Goal: Task Accomplishment & Management: Complete application form

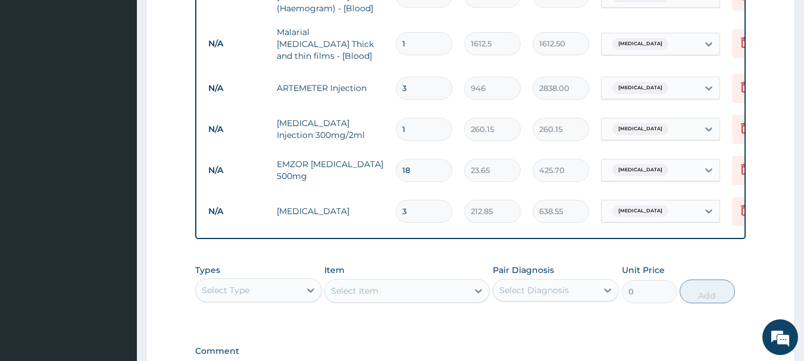
scroll to position [709, 0]
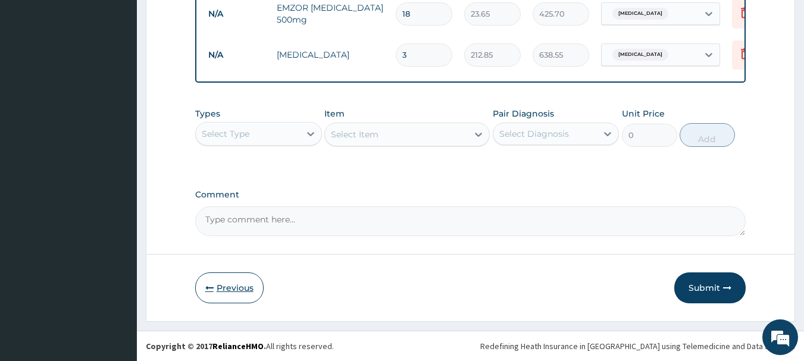
click at [210, 291] on icon "button" at bounding box center [209, 288] width 8 height 8
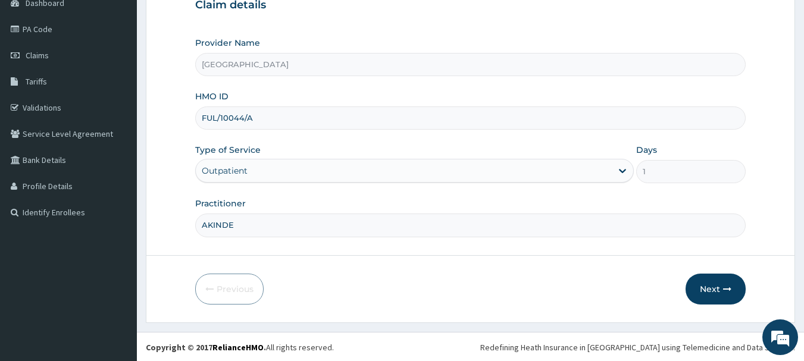
scroll to position [128, 0]
click at [719, 287] on button "Next" at bounding box center [716, 288] width 60 height 31
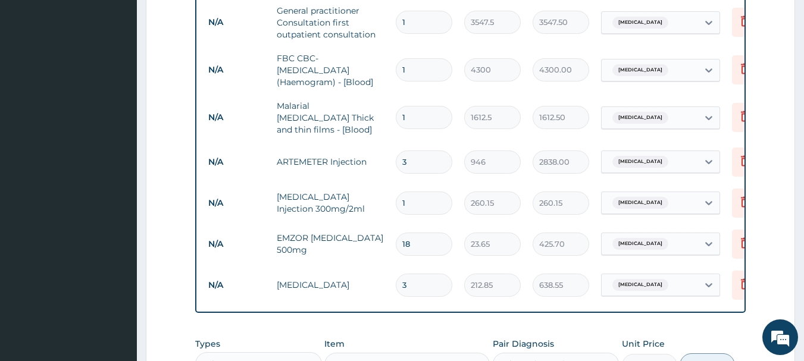
scroll to position [655, 0]
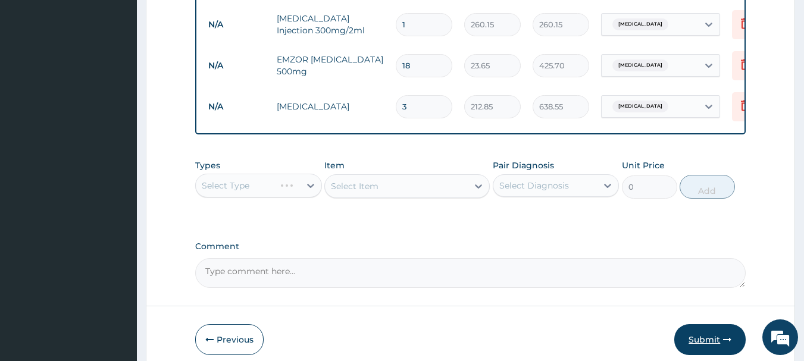
click at [701, 336] on button "Submit" at bounding box center [709, 339] width 71 height 31
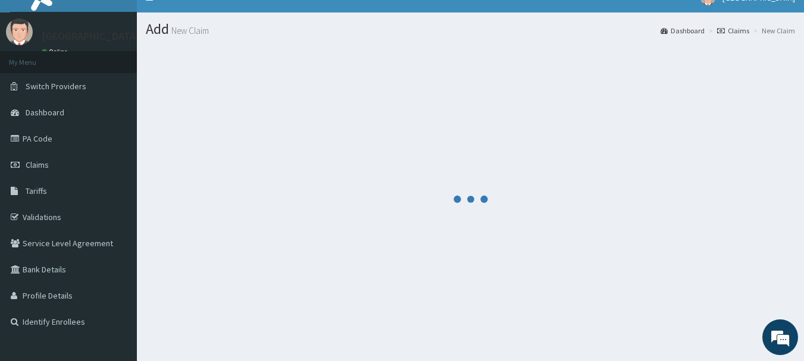
scroll to position [0, 0]
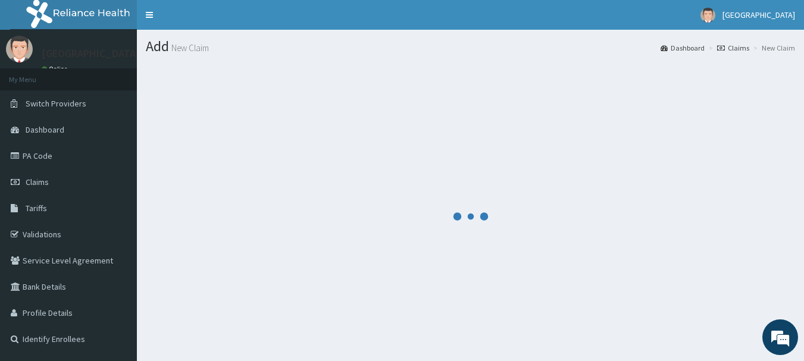
click at [751, 274] on div at bounding box center [470, 216] width 649 height 307
click at [38, 180] on span "Claims" at bounding box center [37, 182] width 23 height 11
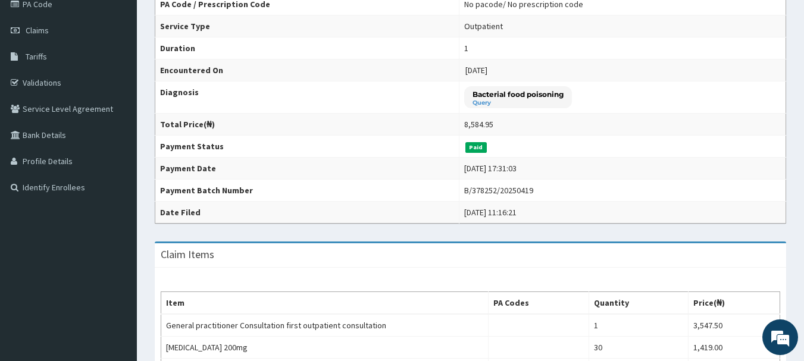
scroll to position [179, 0]
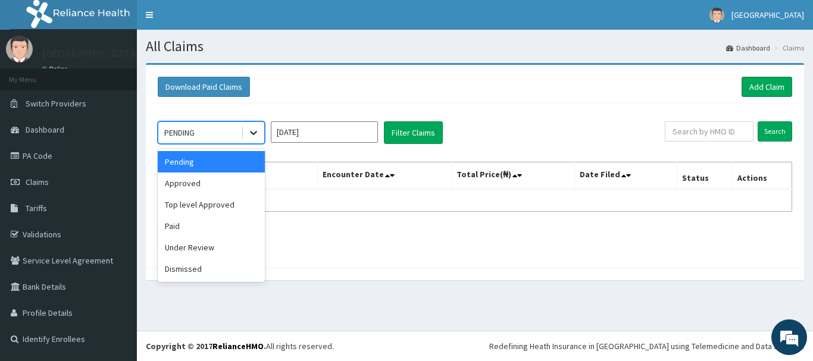
click at [245, 134] on div at bounding box center [253, 132] width 21 height 21
click at [230, 178] on div "Approved" at bounding box center [211, 183] width 107 height 21
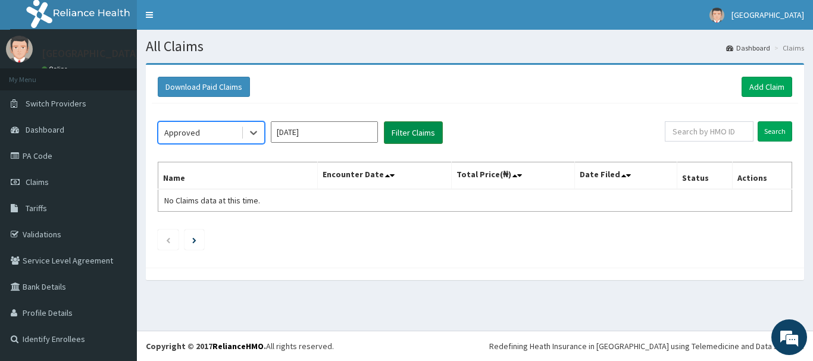
click at [434, 128] on button "Filter Claims" at bounding box center [413, 132] width 59 height 23
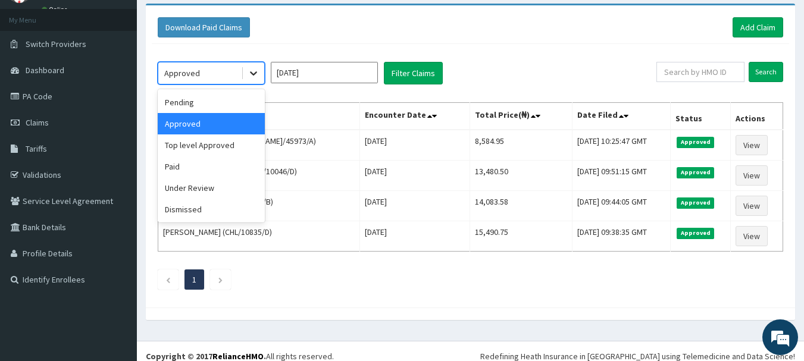
click at [255, 78] on icon at bounding box center [254, 73] width 12 height 12
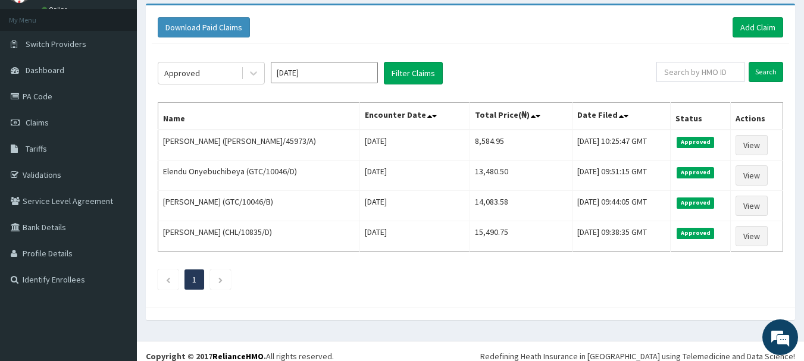
click at [374, 264] on div "Approved Sep 2025 Filter Claims Search Name Encounter Date Total Price(₦) Date …" at bounding box center [471, 173] width 638 height 258
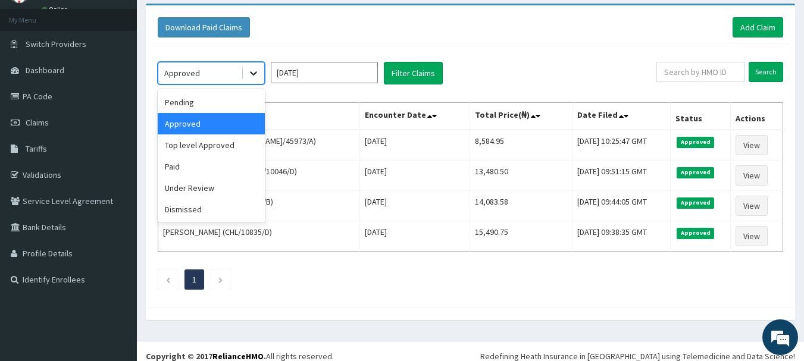
click at [255, 73] on icon at bounding box center [253, 74] width 7 height 4
click at [224, 143] on div "Top level Approved" at bounding box center [211, 145] width 107 height 21
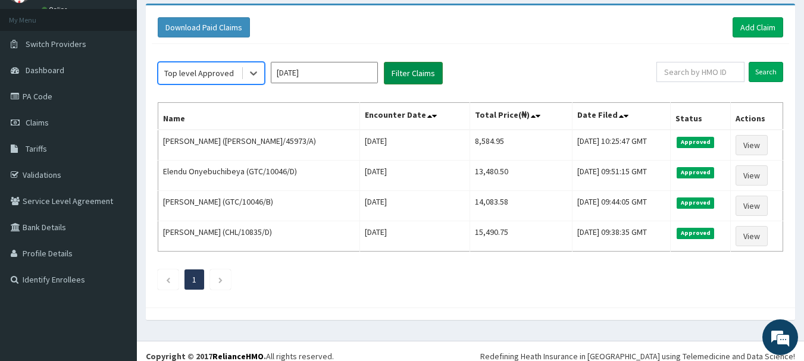
click at [394, 73] on button "Filter Claims" at bounding box center [413, 73] width 59 height 23
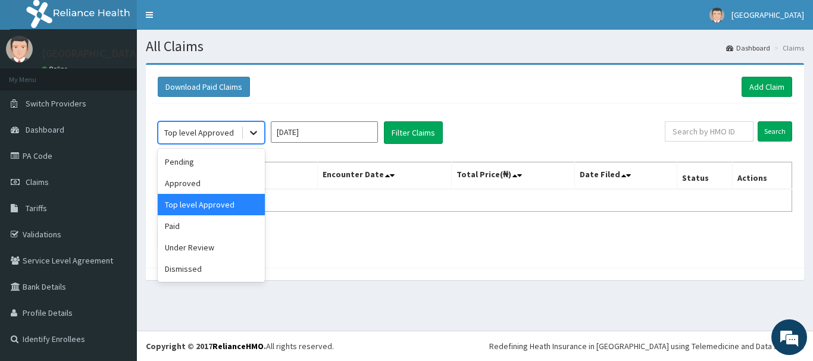
click at [249, 133] on icon at bounding box center [254, 133] width 12 height 12
click at [205, 170] on div "Pending" at bounding box center [211, 161] width 107 height 21
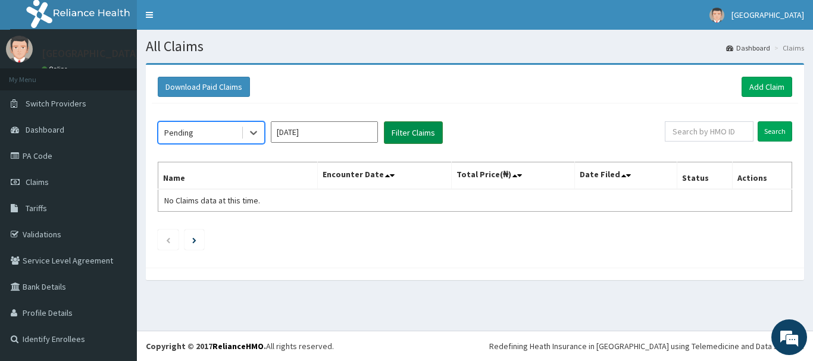
click at [440, 136] on button "Filter Claims" at bounding box center [413, 132] width 59 height 23
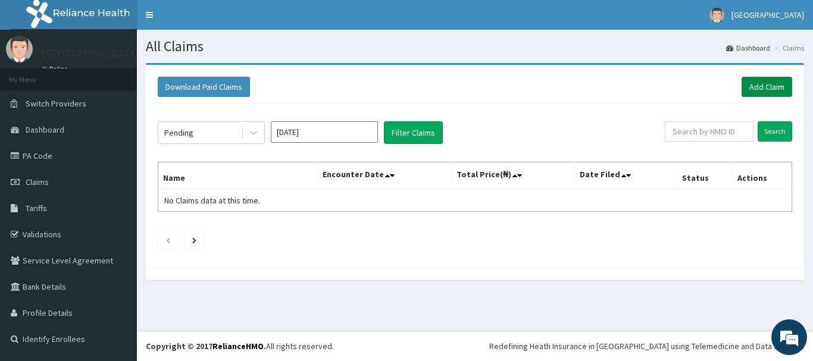
click at [752, 89] on link "Add Claim" at bounding box center [767, 87] width 51 height 20
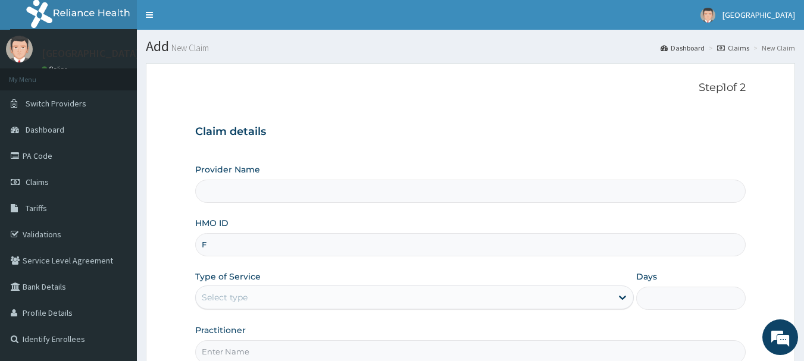
type input "FU"
type input "[GEOGRAPHIC_DATA]"
type input "FUL/10044/A"
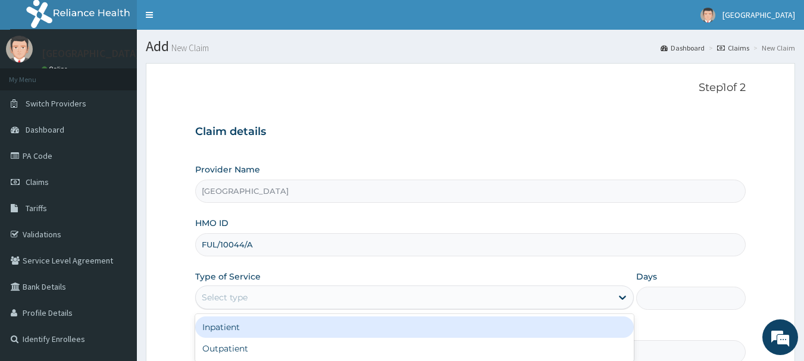
click at [458, 299] on div "Select type" at bounding box center [404, 297] width 416 height 19
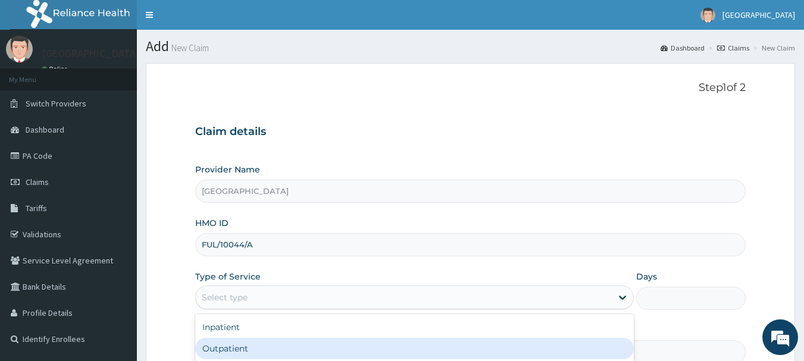
click at [465, 345] on div "Outpatient" at bounding box center [414, 348] width 439 height 21
type input "1"
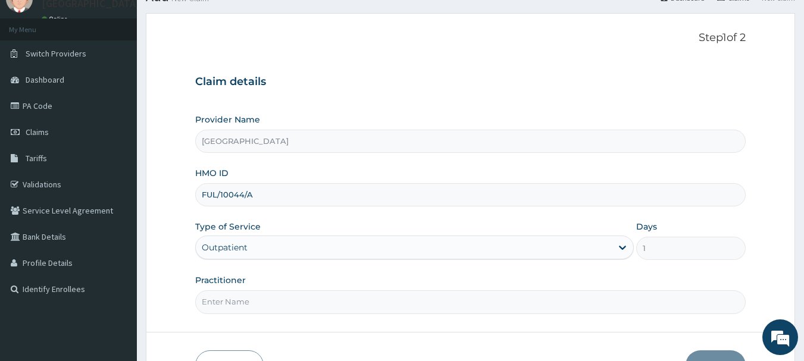
scroll to position [119, 0]
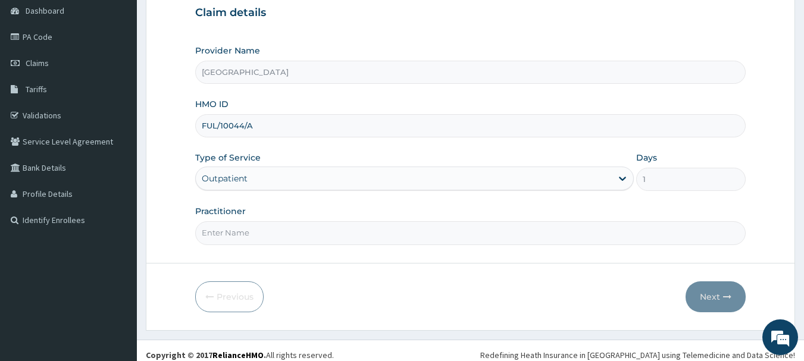
click at [373, 232] on input "Practitioner" at bounding box center [470, 232] width 551 height 23
type input "AKINDE"
click at [723, 302] on button "Next" at bounding box center [716, 297] width 60 height 31
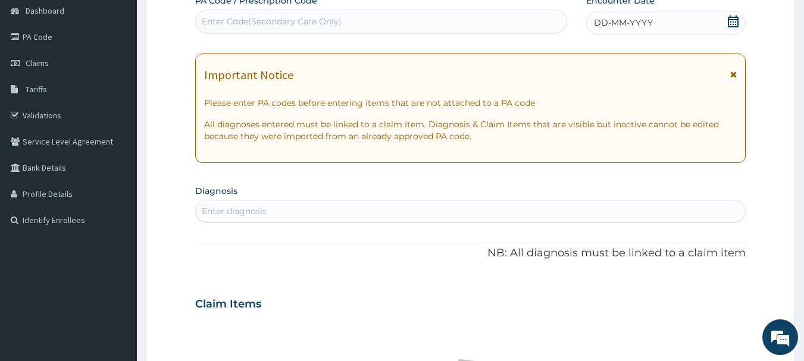
click at [732, 20] on icon at bounding box center [733, 21] width 11 height 12
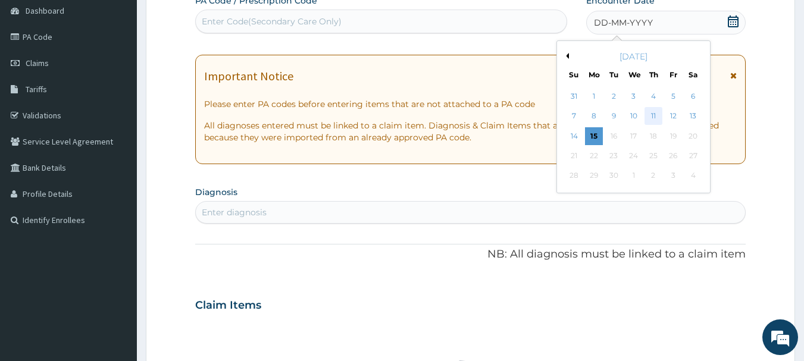
click at [651, 117] on div "11" at bounding box center [654, 117] width 18 height 18
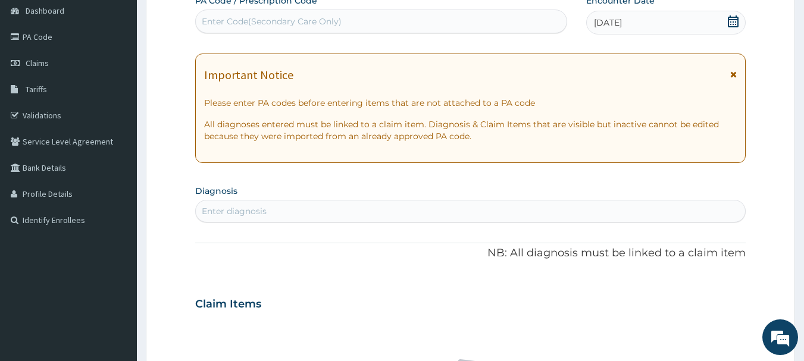
click at [319, 194] on section "Diagnosis Enter diagnosis" at bounding box center [470, 202] width 551 height 40
click at [306, 215] on div "Enter diagnosis" at bounding box center [471, 211] width 550 height 19
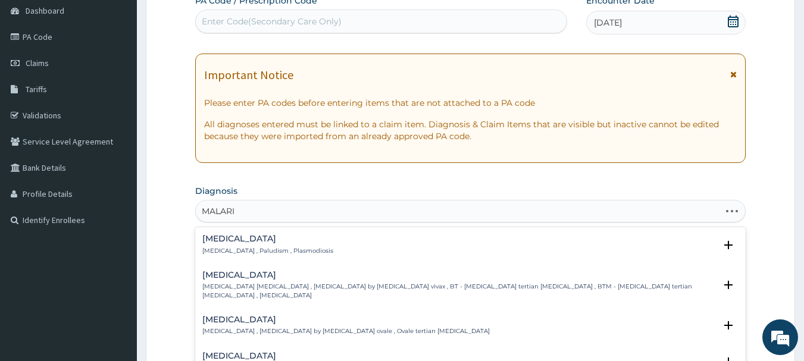
type input "MALARIA"
click at [218, 240] on h4 "Malaria" at bounding box center [267, 239] width 131 height 9
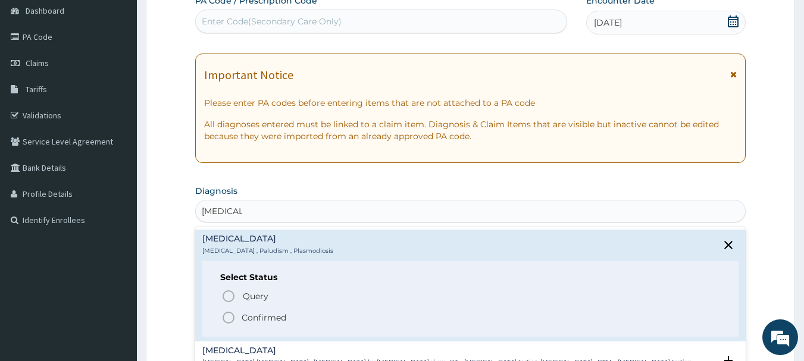
click at [230, 319] on icon "status option filled" at bounding box center [228, 318] width 14 height 14
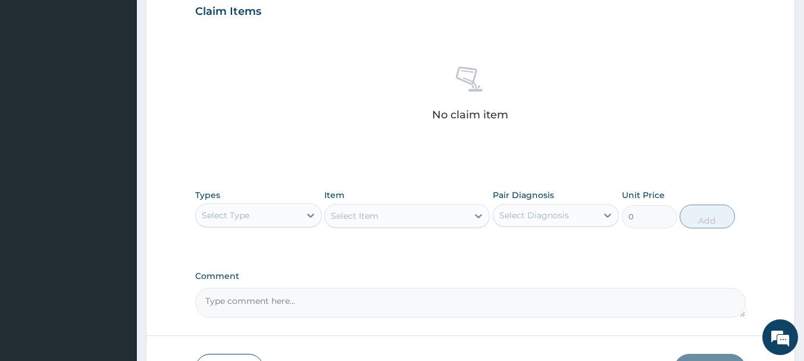
scroll to position [417, 0]
click at [311, 215] on icon at bounding box center [310, 215] width 7 height 4
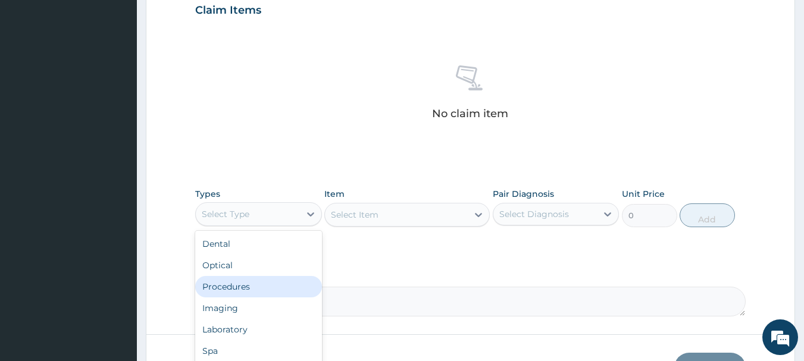
click at [268, 280] on div "Procedures" at bounding box center [258, 286] width 127 height 21
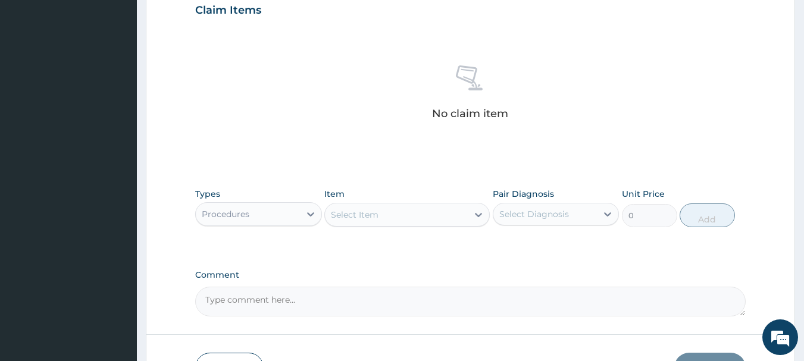
click at [473, 214] on icon at bounding box center [479, 215] width 12 height 12
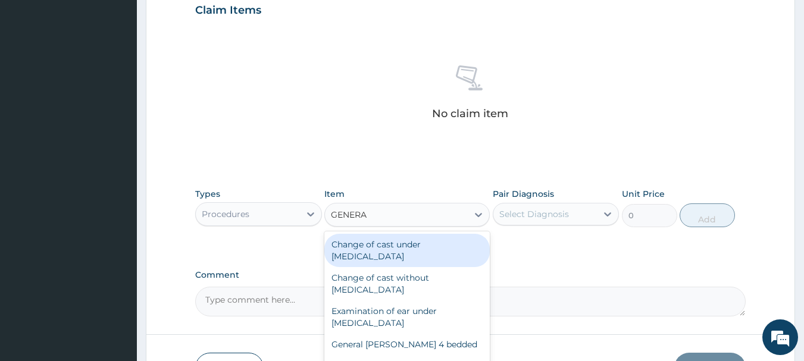
type input "GENERAL"
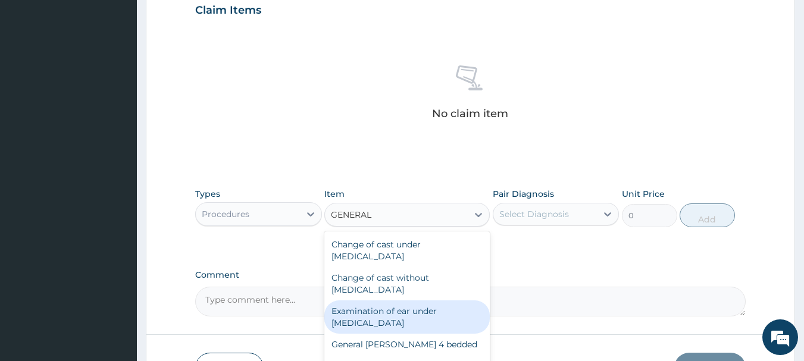
scroll to position [60, 0]
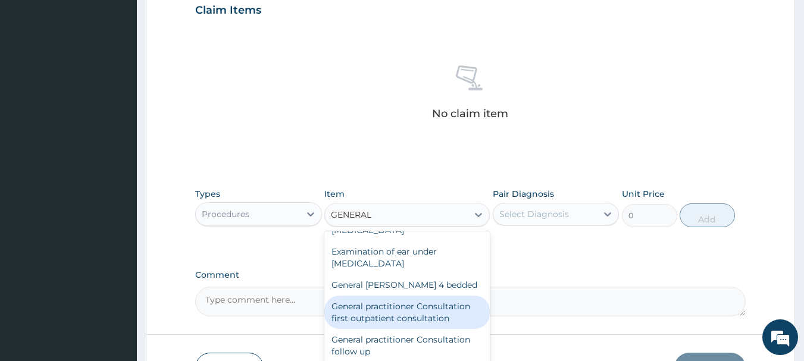
click at [420, 308] on div "General practitioner Consultation first outpatient consultation" at bounding box center [406, 312] width 165 height 33
type input "3547.5"
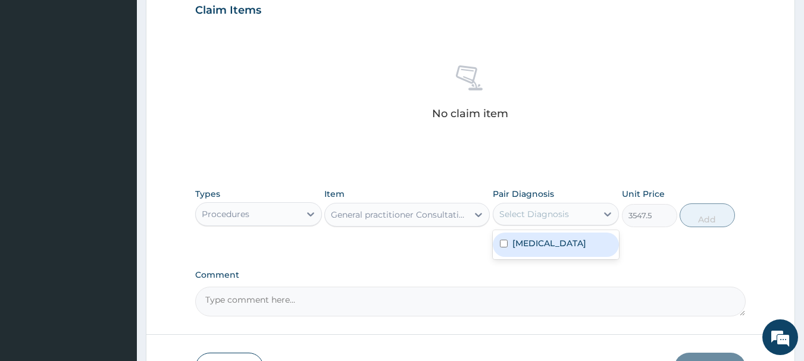
click at [574, 217] on div "Select Diagnosis" at bounding box center [545, 214] width 104 height 19
click at [552, 242] on div "Malaria" at bounding box center [556, 245] width 127 height 24
checkbox input "true"
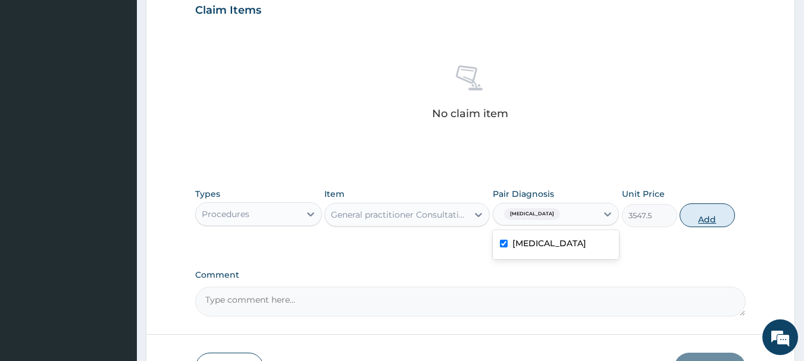
click at [701, 217] on button "Add" at bounding box center [707, 216] width 55 height 24
type input "0"
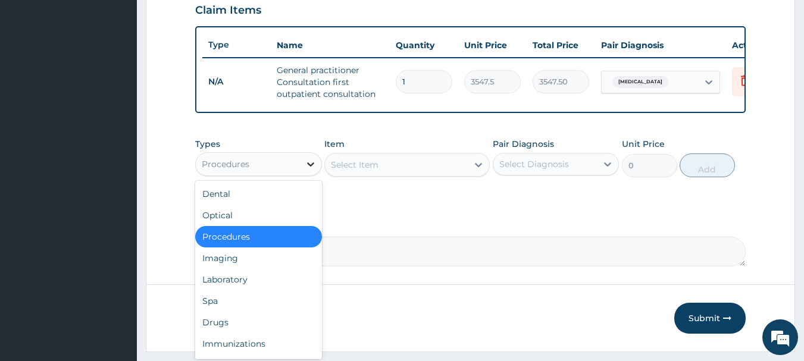
click at [309, 175] on div at bounding box center [310, 164] width 21 height 21
click at [274, 288] on div "Laboratory" at bounding box center [258, 279] width 127 height 21
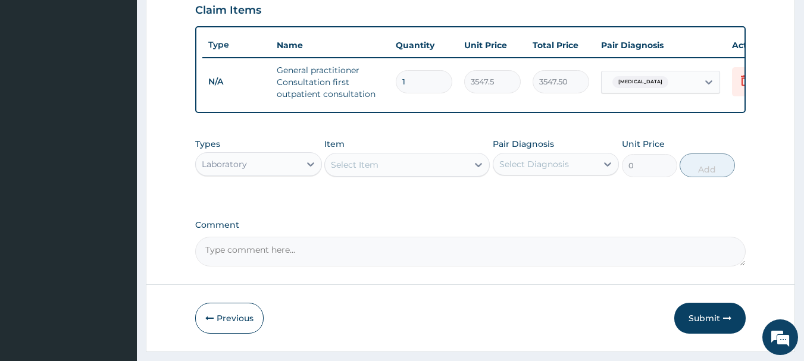
click at [480, 177] on div "Item Select Item" at bounding box center [406, 157] width 165 height 39
click at [480, 176] on div at bounding box center [478, 164] width 21 height 21
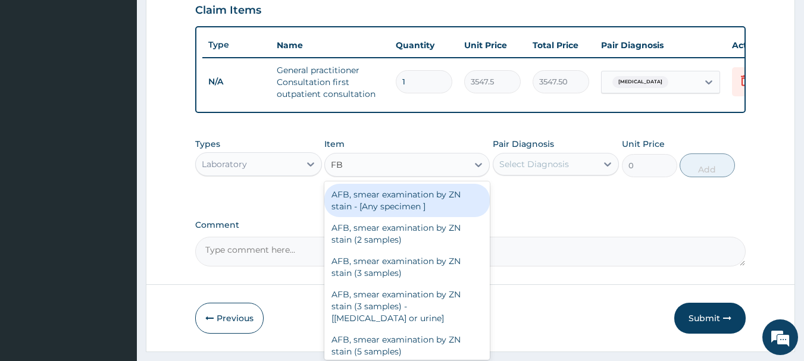
type input "FBC"
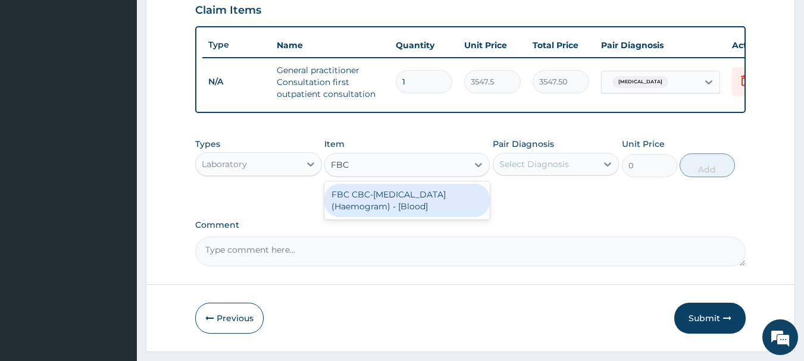
click at [458, 213] on div "FBC CBC-Complete Blood Count (Haemogram) - [Blood]" at bounding box center [406, 200] width 165 height 33
type input "4300"
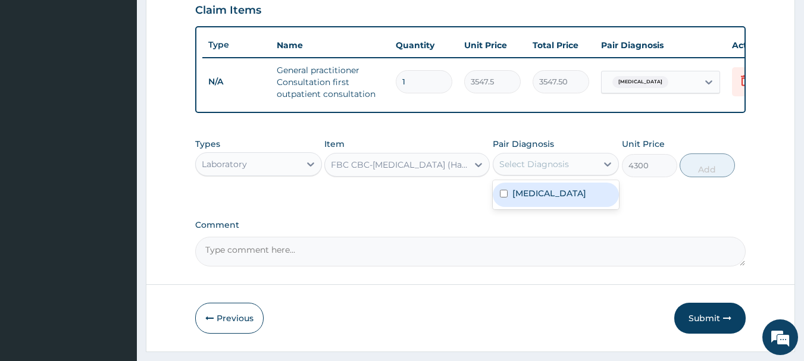
click at [534, 168] on div "Select Diagnosis" at bounding box center [534, 164] width 70 height 12
click at [535, 199] on label "Malaria" at bounding box center [550, 194] width 74 height 12
checkbox input "true"
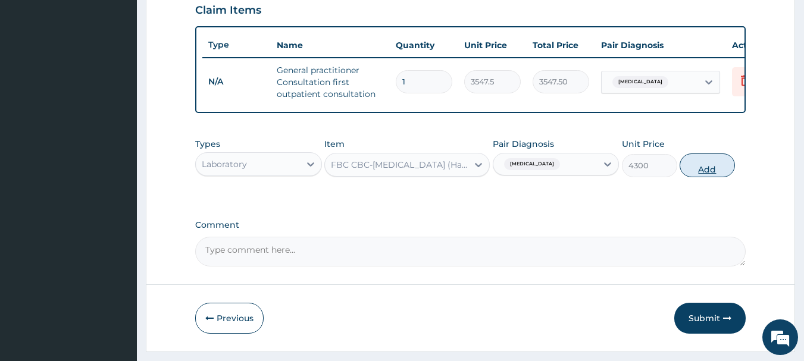
click at [691, 177] on button "Add" at bounding box center [707, 166] width 55 height 24
type input "0"
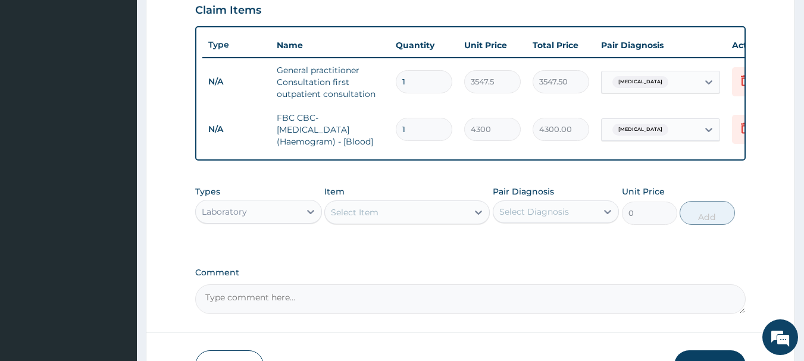
click at [446, 211] on div "Select Item" at bounding box center [396, 212] width 143 height 19
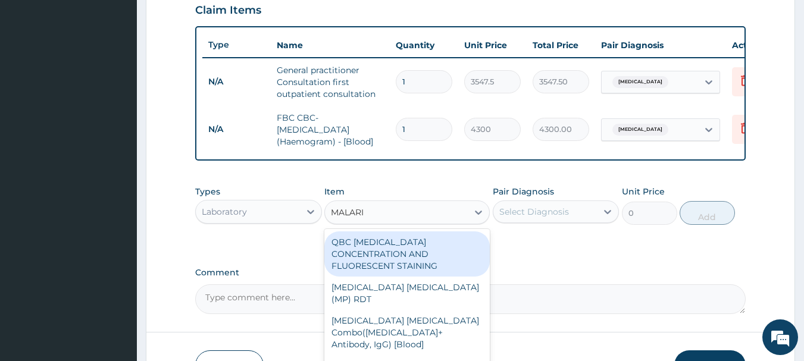
type input "MALARIA"
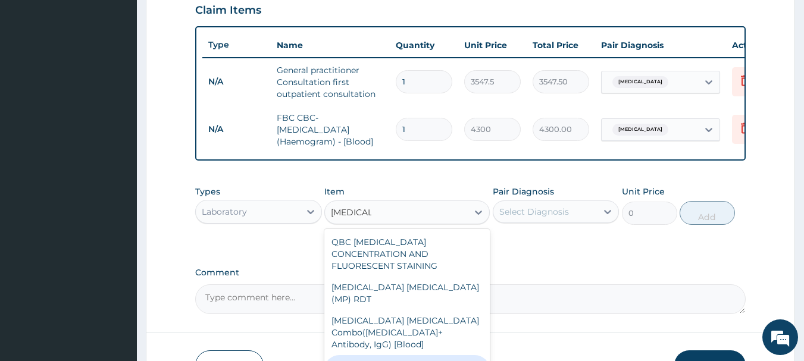
type input "1612.5"
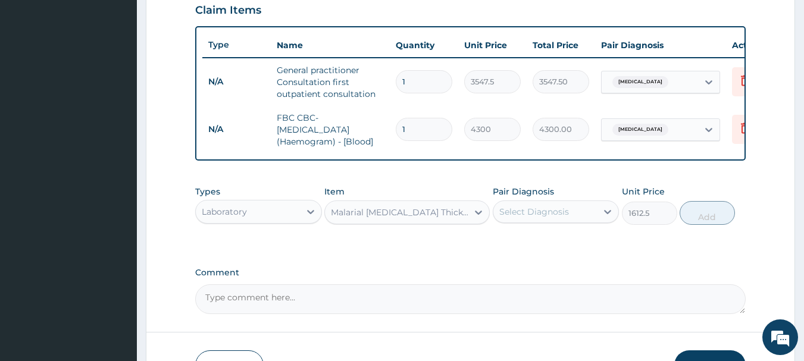
click at [593, 221] on div "Select Diagnosis" at bounding box center [545, 211] width 104 height 19
click at [576, 255] on div "Malaria" at bounding box center [556, 242] width 127 height 24
checkbox input "true"
click at [694, 221] on button "Add" at bounding box center [707, 213] width 55 height 24
type input "0"
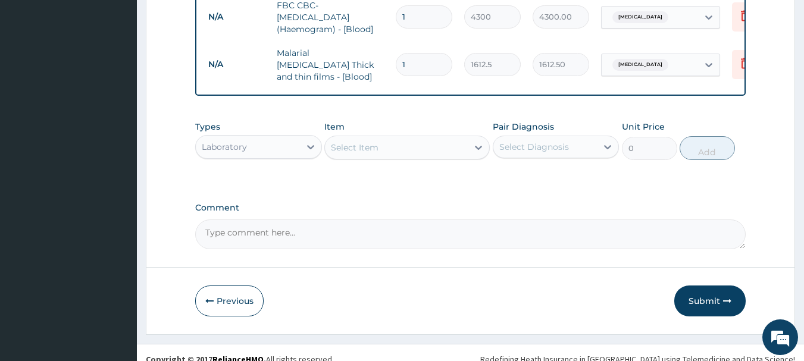
scroll to position [536, 0]
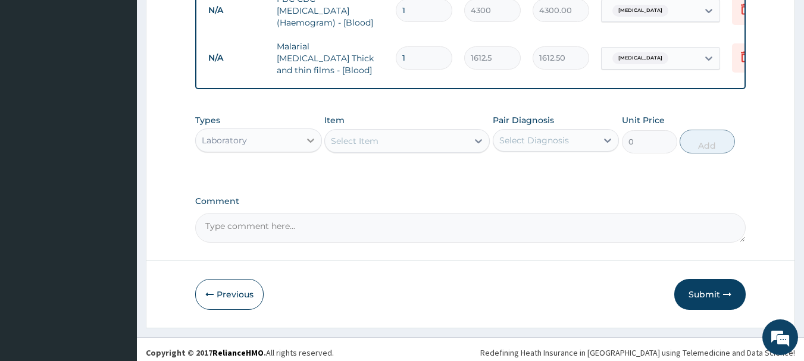
click at [300, 142] on div at bounding box center [310, 140] width 21 height 21
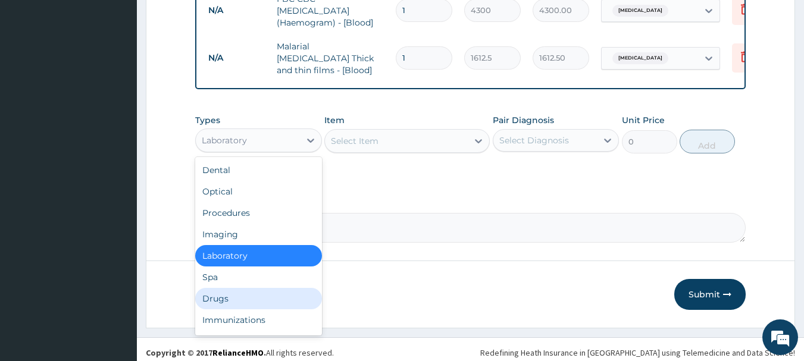
click at [277, 298] on div "Drugs" at bounding box center [258, 298] width 127 height 21
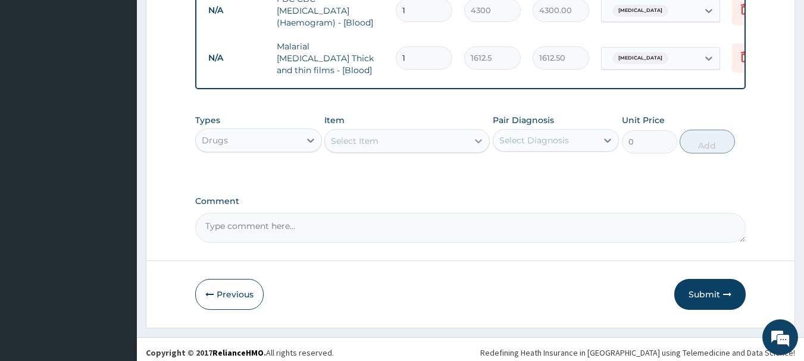
click at [479, 143] on icon at bounding box center [479, 141] width 12 height 12
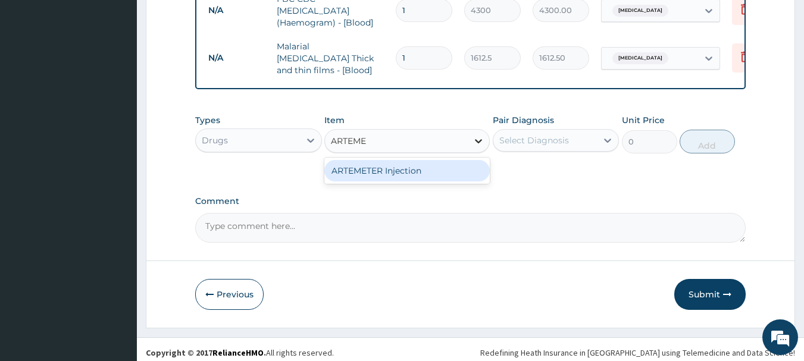
type input "ARTEMET"
click at [405, 170] on div "ARTEMETER Injection" at bounding box center [406, 170] width 165 height 21
type input "946"
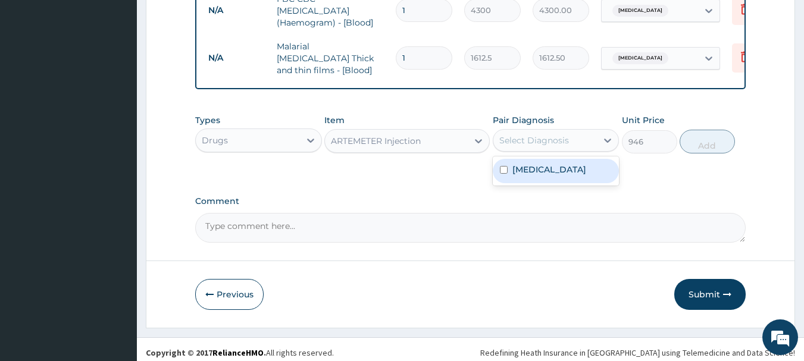
click at [532, 138] on div "Select Diagnosis" at bounding box center [534, 141] width 70 height 12
drag, startPoint x: 575, startPoint y: 181, endPoint x: 593, endPoint y: 167, distance: 22.9
click at [576, 181] on div "Malaria" at bounding box center [556, 171] width 127 height 24
checkbox input "true"
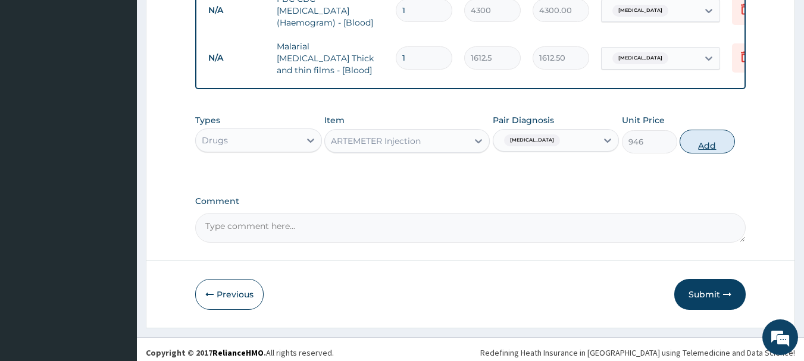
click at [705, 144] on button "Add" at bounding box center [707, 142] width 55 height 24
type input "0"
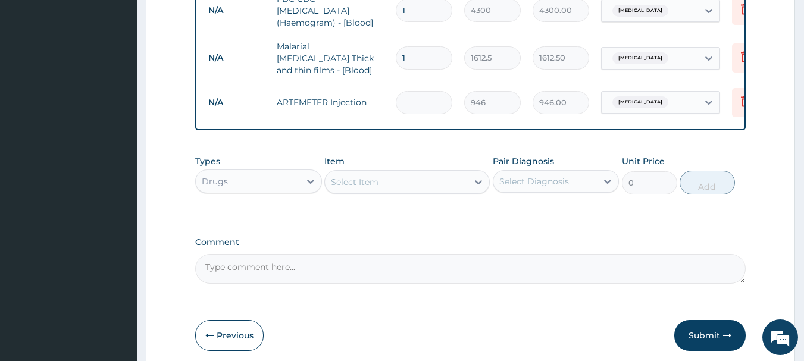
type input "0.00"
type input "3"
type input "2838.00"
type input "3"
click at [477, 184] on icon at bounding box center [478, 182] width 7 height 4
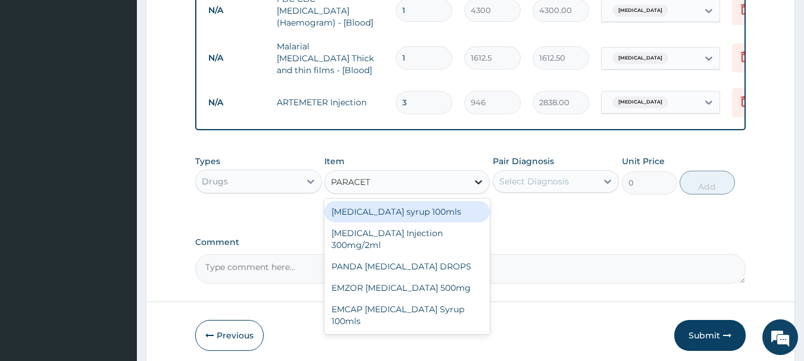
type input "PARACETA"
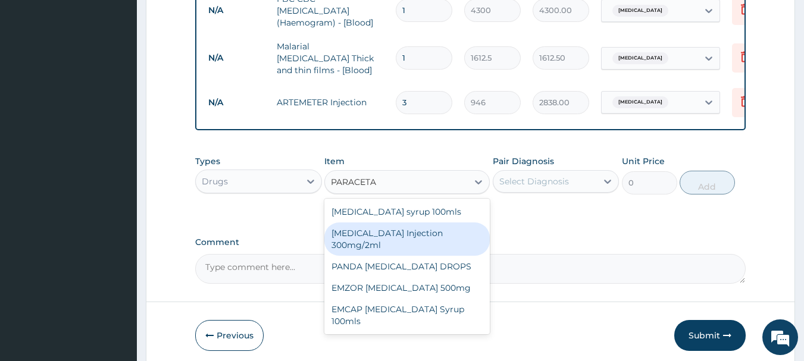
click at [403, 236] on div "PARACETAMOL Injection 300mg/2ml" at bounding box center [406, 239] width 165 height 33
type input "260.15"
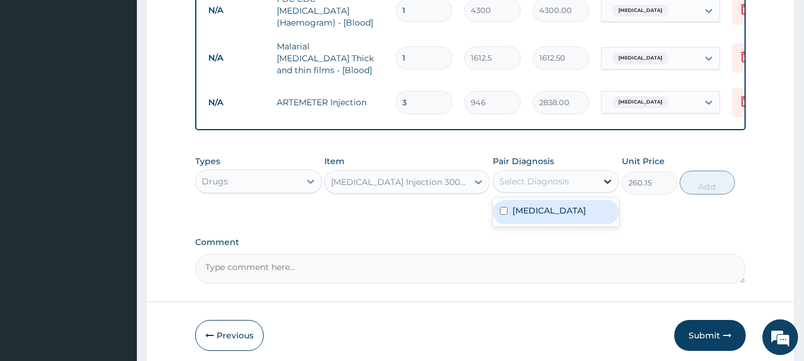
click at [607, 186] on icon at bounding box center [608, 182] width 12 height 12
click at [556, 217] on div "Malaria" at bounding box center [556, 212] width 127 height 24
checkbox input "true"
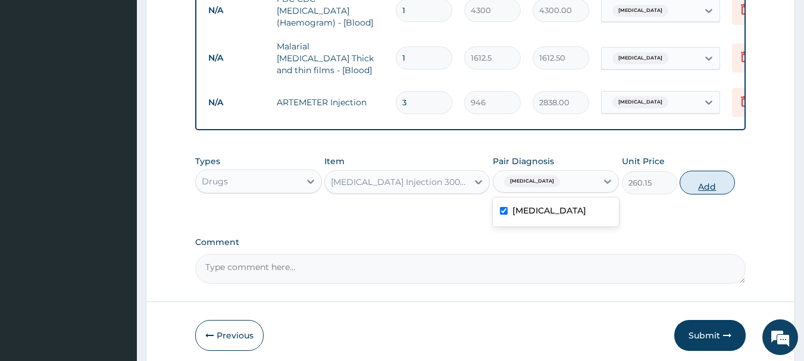
click at [695, 179] on button "Add" at bounding box center [707, 183] width 55 height 24
type input "0"
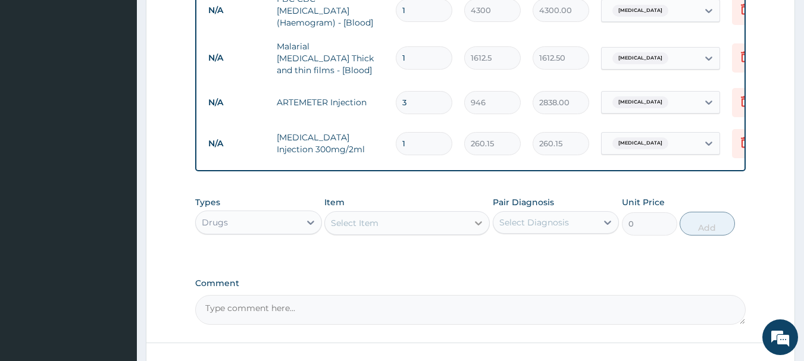
click at [471, 221] on div at bounding box center [478, 223] width 21 height 21
click at [476, 224] on icon at bounding box center [478, 223] width 7 height 4
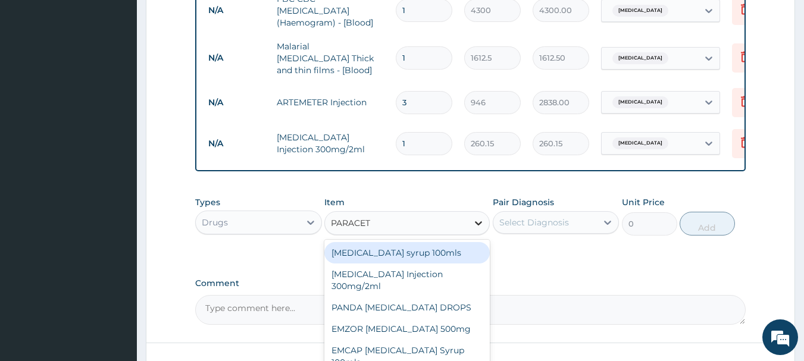
type input "PARACETA"
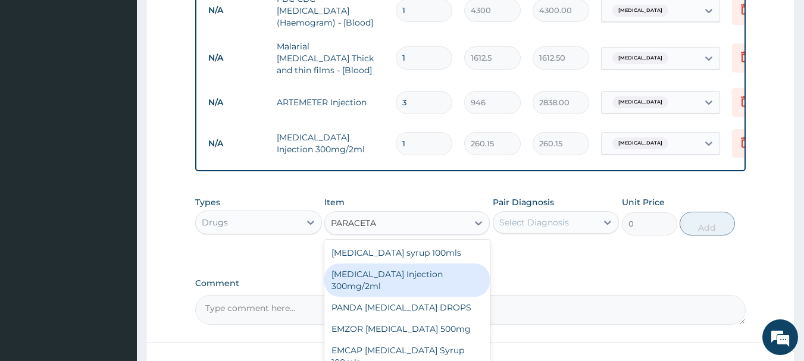
scroll to position [572, 0]
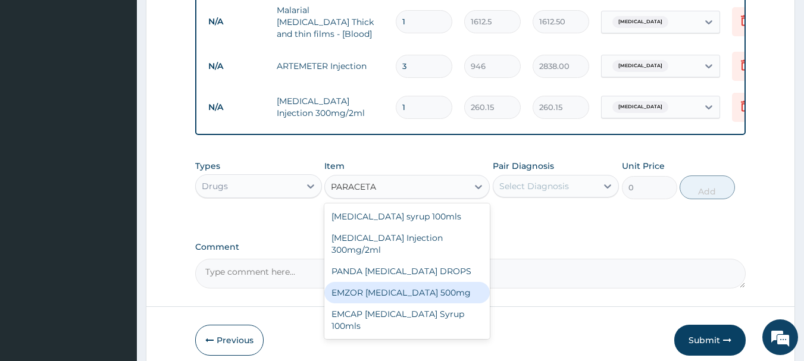
click at [427, 298] on div "EMZOR PARACETAMOL 500mg" at bounding box center [406, 292] width 165 height 21
type input "23.65"
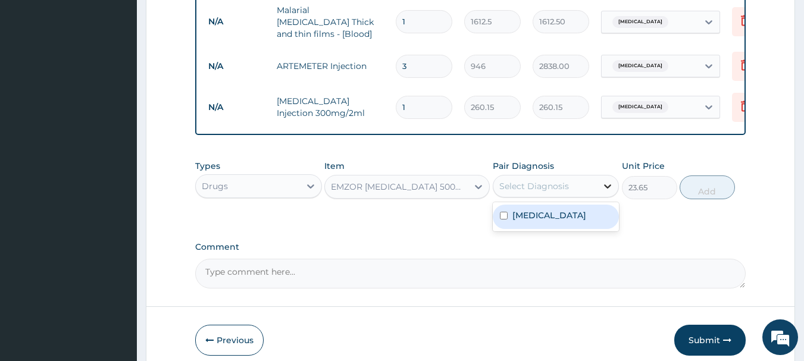
click at [613, 185] on icon at bounding box center [608, 186] width 12 height 12
click at [557, 218] on div "Malaria" at bounding box center [556, 217] width 127 height 24
checkbox input "true"
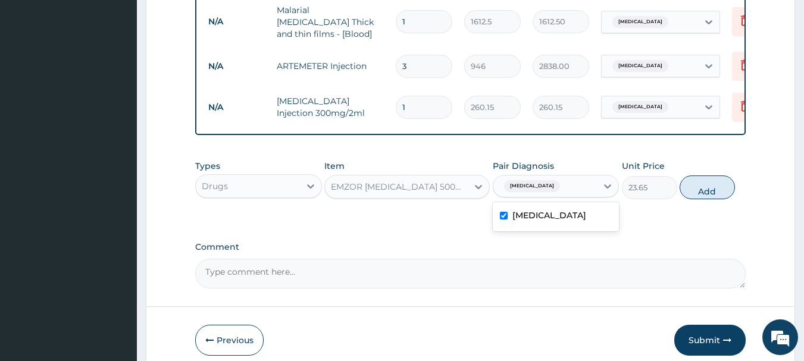
click at [731, 178] on div "Types Drugs Item EMZOR PARACETAMOL 500mg Pair Diagnosis option Malaria, selecte…" at bounding box center [470, 179] width 551 height 51
click at [719, 184] on button "Add" at bounding box center [707, 188] width 55 height 24
type input "0"
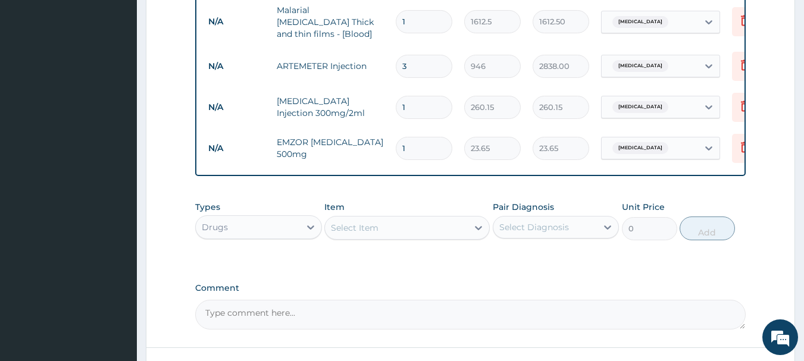
type input "18"
type input "425.70"
type input "18"
click at [481, 233] on icon at bounding box center [479, 228] width 12 height 12
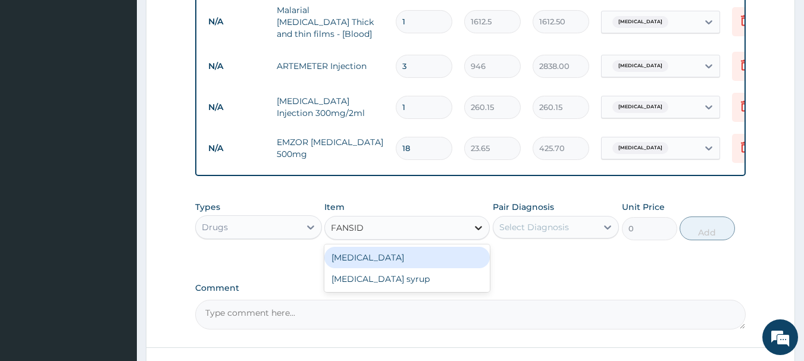
type input "FANSIDA"
click at [448, 255] on div "Fansidar" at bounding box center [406, 257] width 165 height 21
type input "212.85"
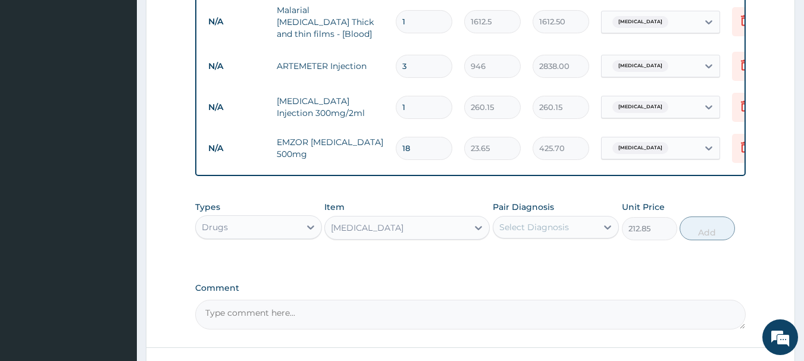
click at [541, 223] on div "Select Diagnosis" at bounding box center [545, 227] width 104 height 19
click at [560, 261] on div "Malaria" at bounding box center [556, 258] width 127 height 24
checkbox input "true"
click at [696, 232] on button "Add" at bounding box center [707, 229] width 55 height 24
type input "0"
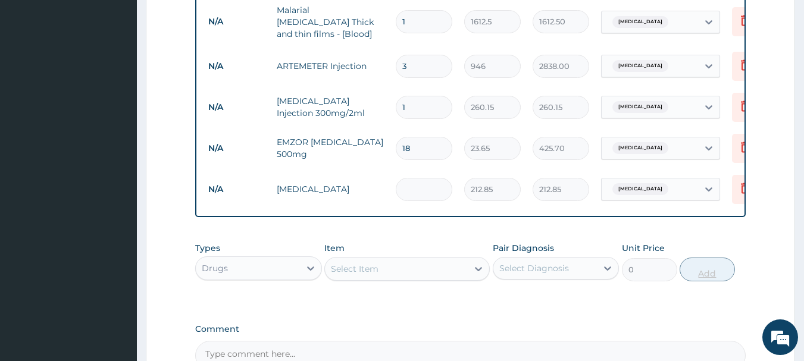
type input "0.00"
type input "3"
type input "638.55"
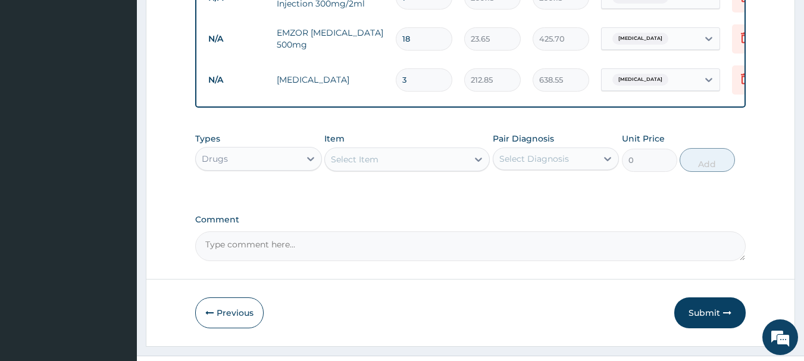
scroll to position [709, 0]
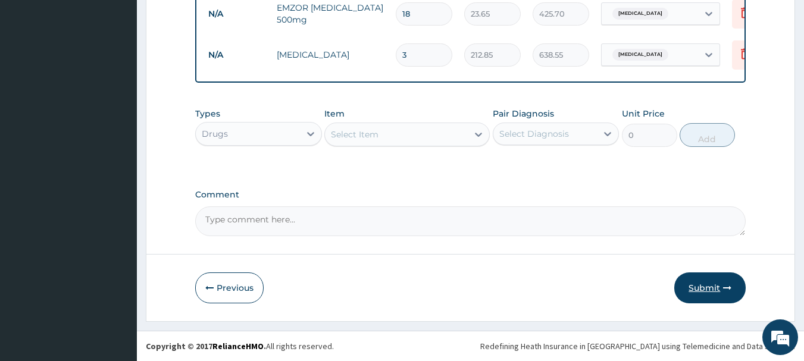
type input "3"
click at [732, 283] on button "Submit" at bounding box center [709, 288] width 71 height 31
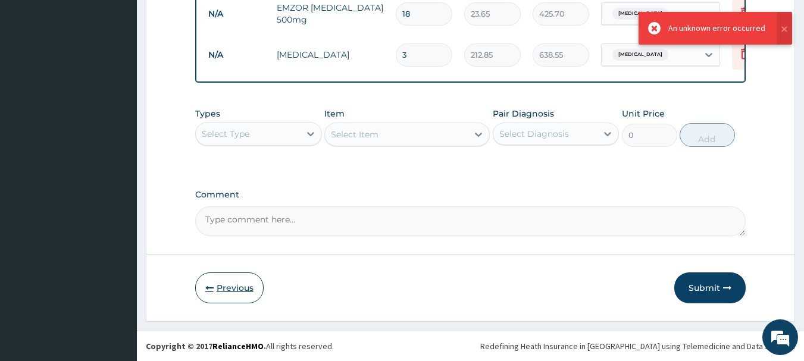
drag, startPoint x: 196, startPoint y: 289, endPoint x: 223, endPoint y: 291, distance: 26.8
click at [197, 289] on button "Previous" at bounding box center [229, 288] width 68 height 31
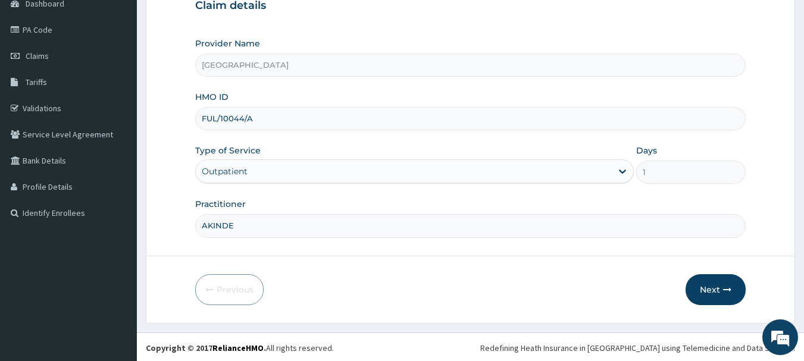
scroll to position [128, 0]
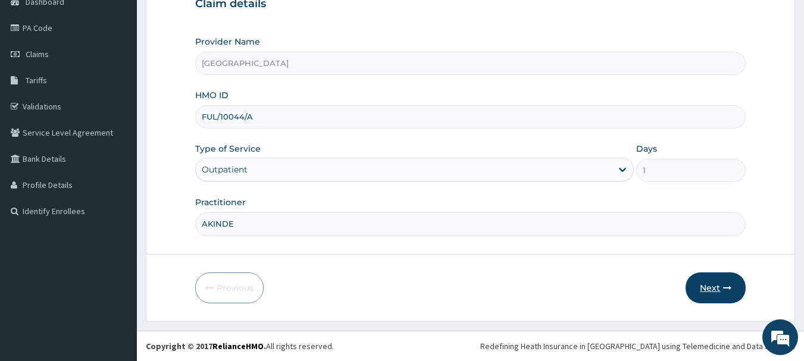
click at [741, 291] on button "Next" at bounding box center [716, 288] width 60 height 31
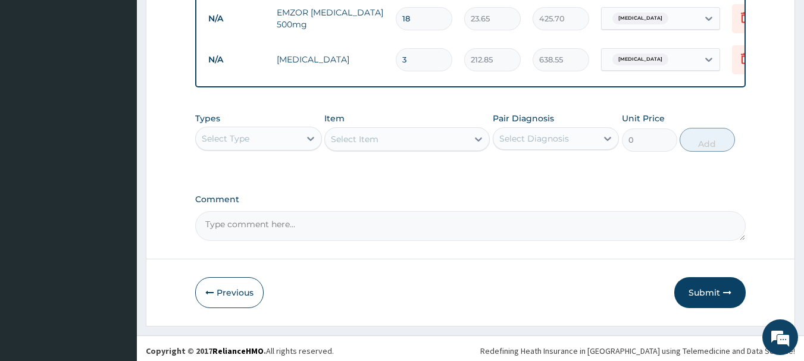
scroll to position [709, 0]
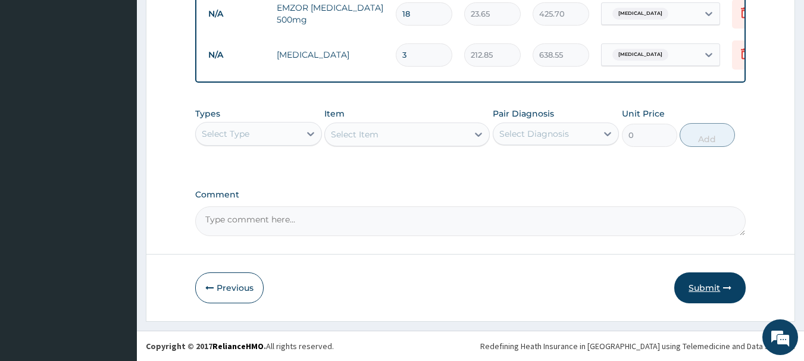
click at [720, 279] on button "Submit" at bounding box center [709, 288] width 71 height 31
click at [226, 291] on button "Previous" at bounding box center [229, 288] width 68 height 31
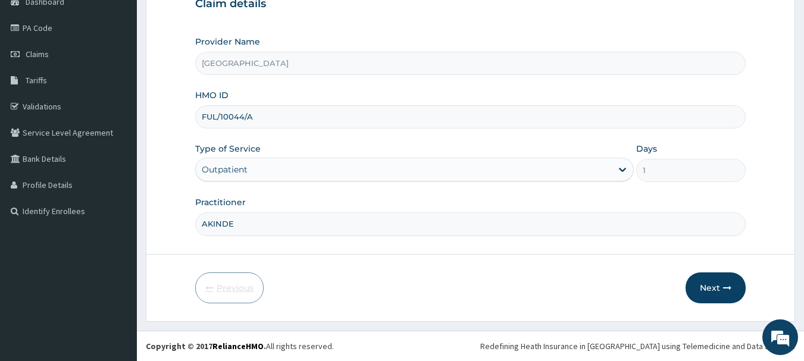
scroll to position [128, 0]
click at [217, 117] on input "FUL/10044/A" at bounding box center [470, 116] width 551 height 23
type input "FUI/10044/A"
click at [698, 288] on button "Next" at bounding box center [716, 288] width 60 height 31
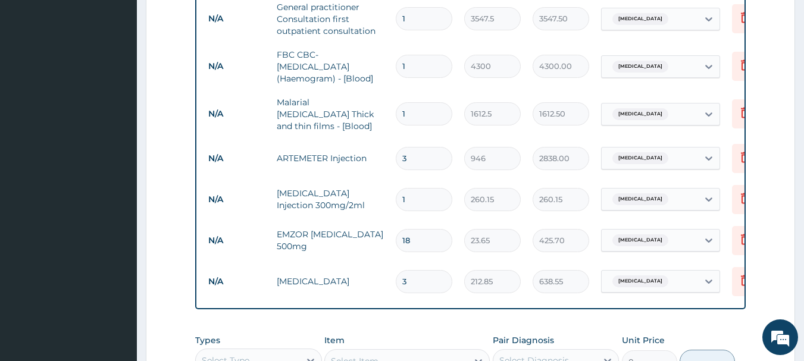
scroll to position [664, 0]
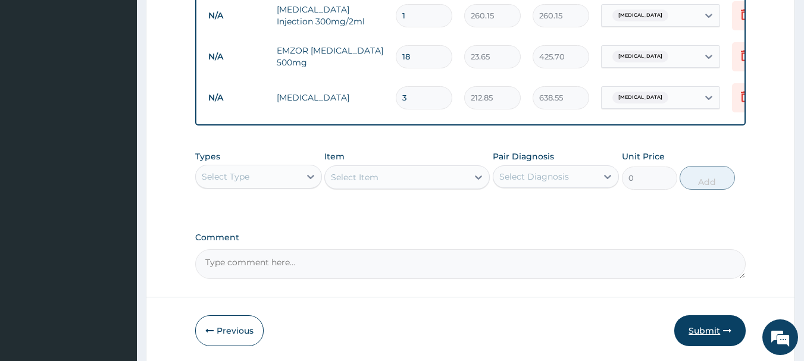
click at [720, 331] on button "Submit" at bounding box center [709, 331] width 71 height 31
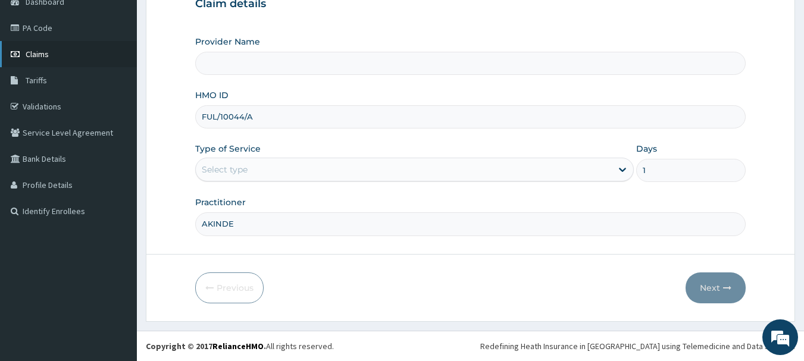
click at [54, 60] on link "Claims" at bounding box center [68, 54] width 137 height 26
type input "[GEOGRAPHIC_DATA]"
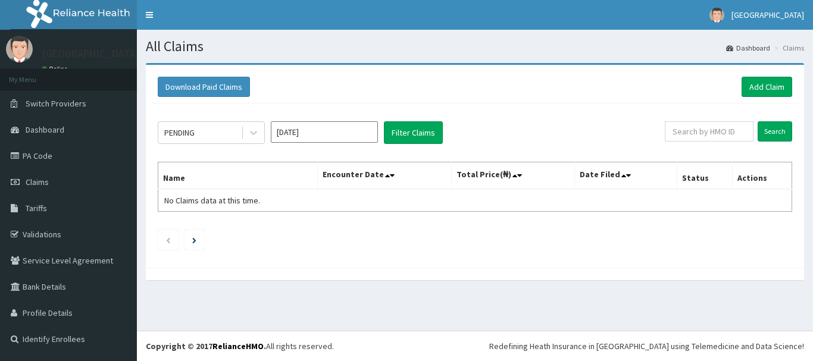
click at [703, 127] on input "text" at bounding box center [709, 131] width 89 height 20
click at [780, 130] on input "Search" at bounding box center [775, 131] width 35 height 20
click at [679, 133] on input "FUL/10044" at bounding box center [691, 131] width 80 height 20
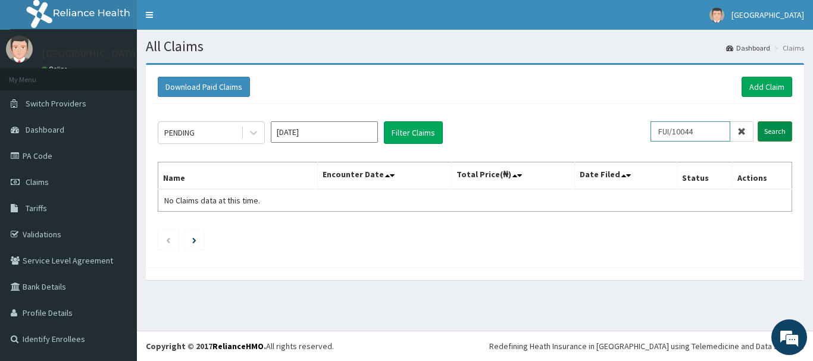
type input "FUI/10044"
click at [785, 133] on input "Search" at bounding box center [775, 131] width 35 height 20
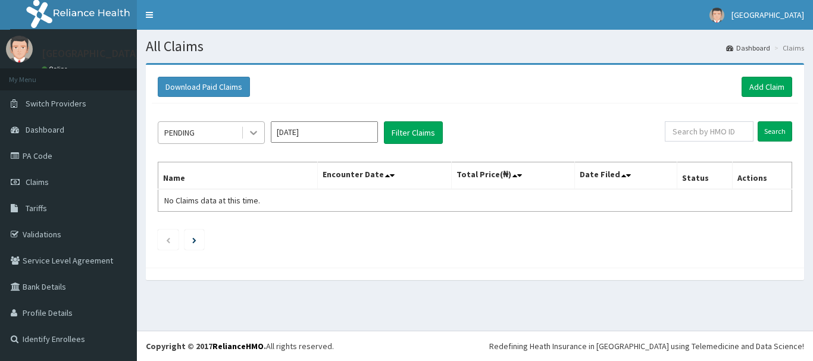
click at [249, 129] on icon at bounding box center [254, 133] width 12 height 12
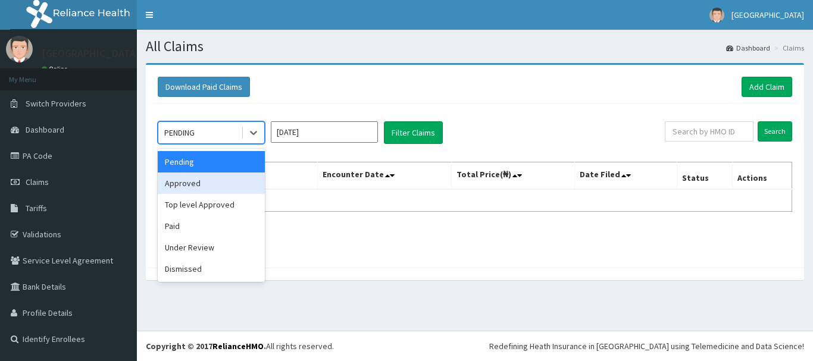
click at [247, 179] on div "Approved" at bounding box center [211, 183] width 107 height 21
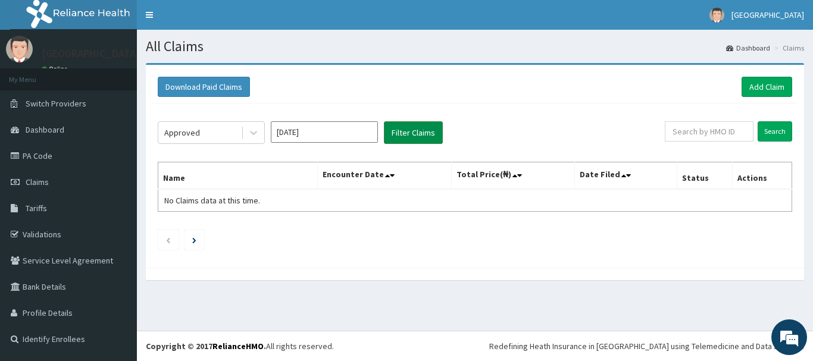
click at [408, 137] on button "Filter Claims" at bounding box center [413, 132] width 59 height 23
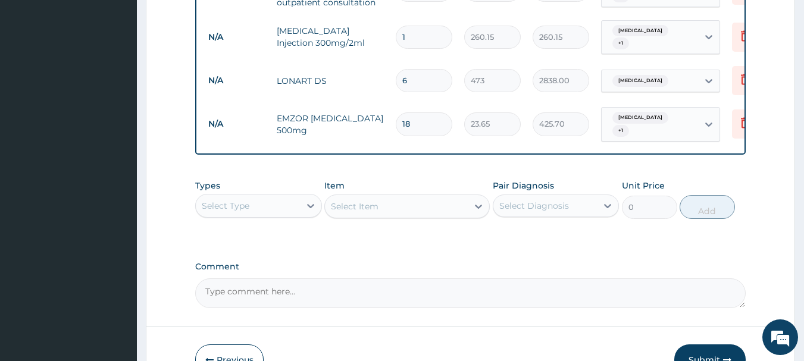
scroll to position [536, 0]
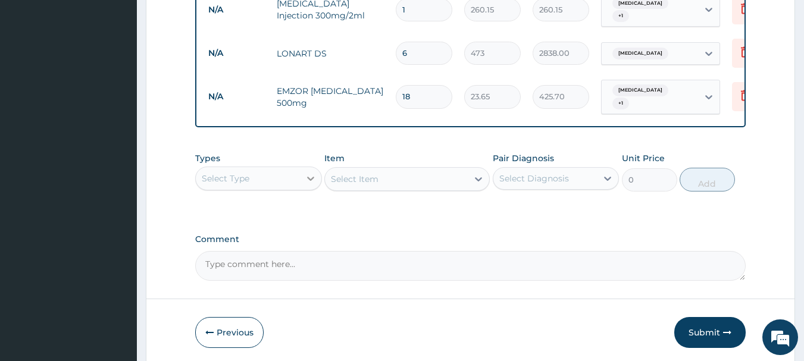
click at [317, 180] on div at bounding box center [310, 178] width 21 height 21
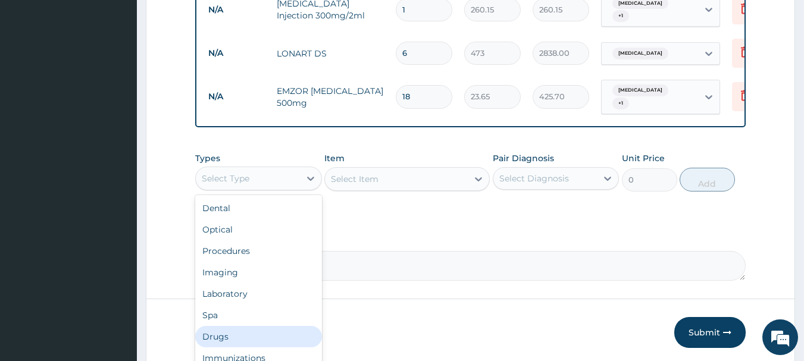
click at [263, 328] on div "Drugs" at bounding box center [258, 336] width 127 height 21
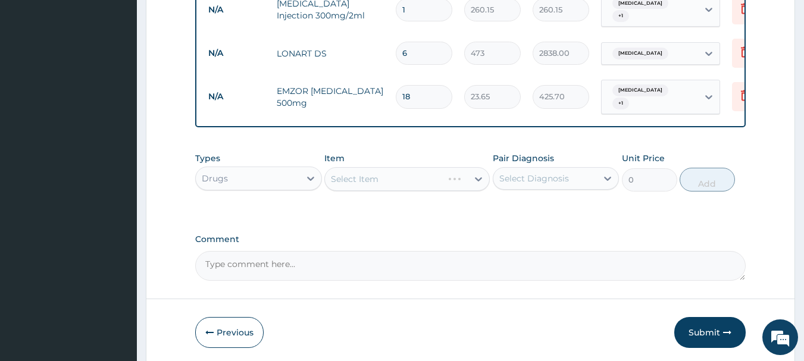
click at [474, 171] on div "Select Item" at bounding box center [406, 179] width 165 height 24
click at [476, 182] on icon at bounding box center [479, 179] width 12 height 12
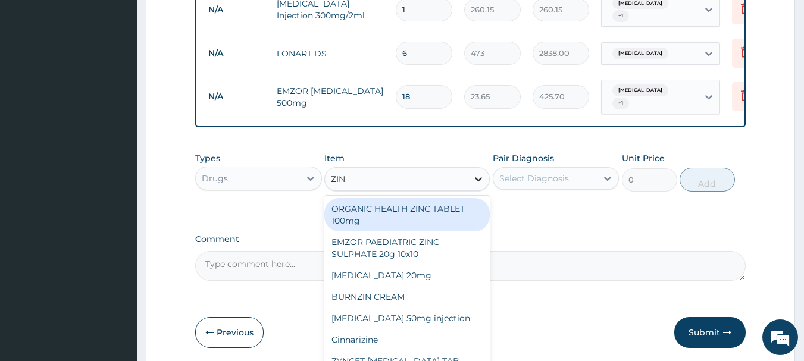
type input "ZINN"
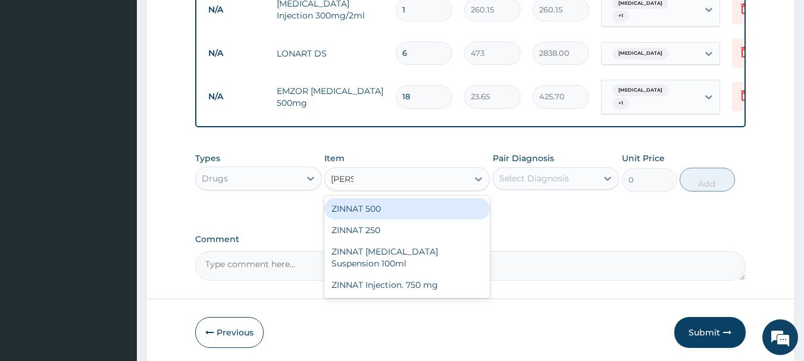
click at [348, 214] on div "ZINNAT 500" at bounding box center [406, 208] width 165 height 21
type input "1773.75"
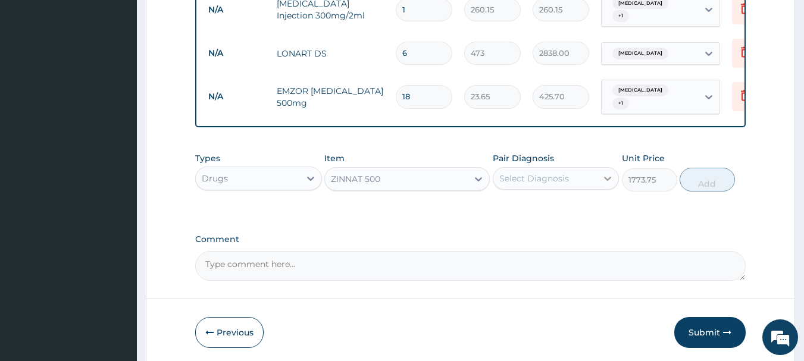
click at [602, 173] on icon at bounding box center [608, 179] width 12 height 12
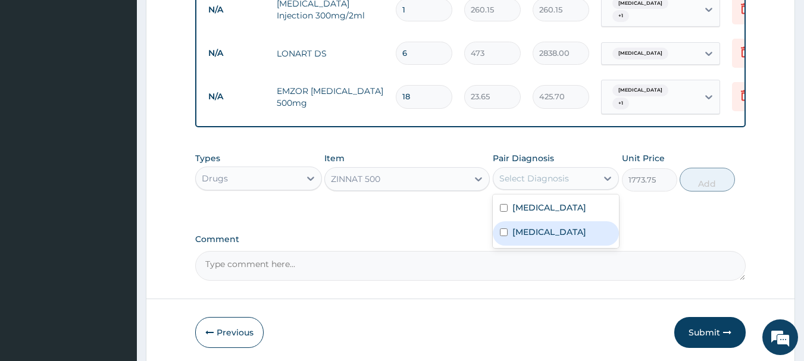
click at [577, 229] on div "Sepsis" at bounding box center [556, 233] width 127 height 24
checkbox input "true"
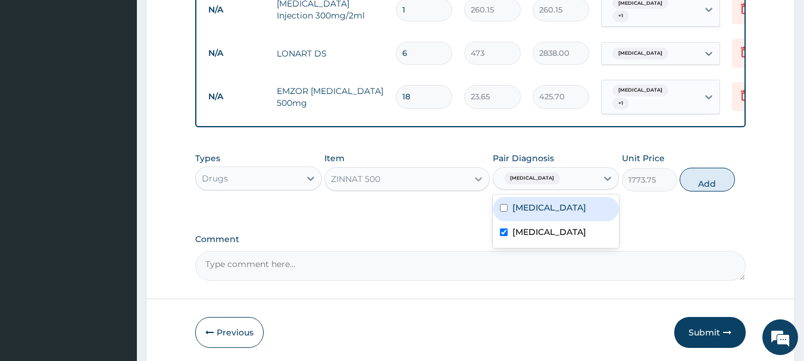
click at [475, 170] on div at bounding box center [478, 178] width 21 height 21
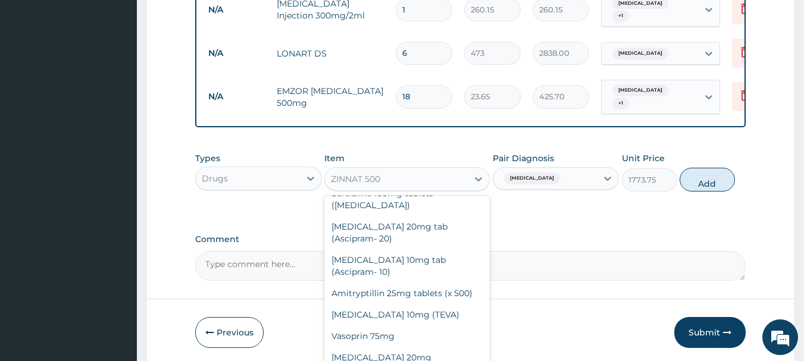
scroll to position [11122, 0]
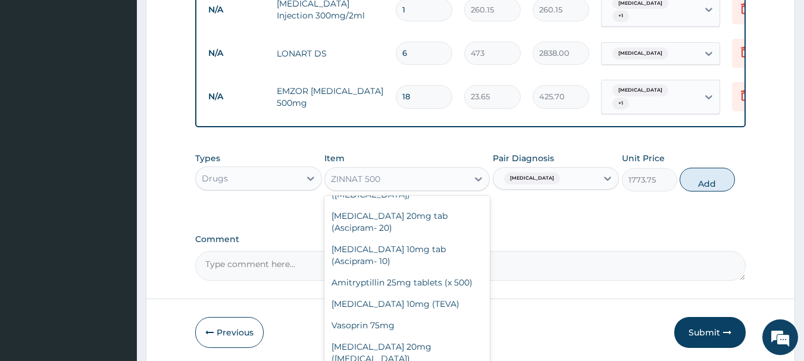
type input "1419"
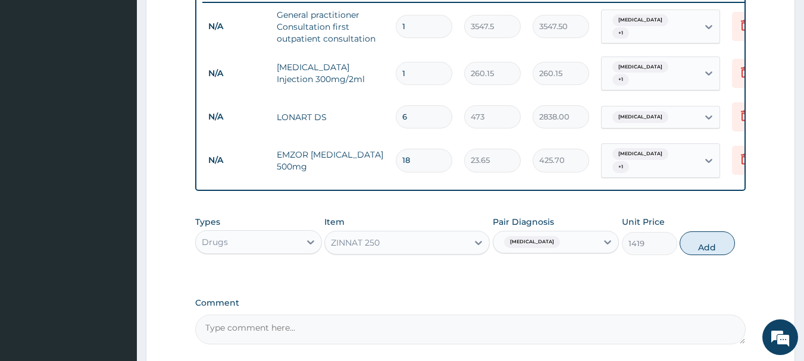
scroll to position [579, 0]
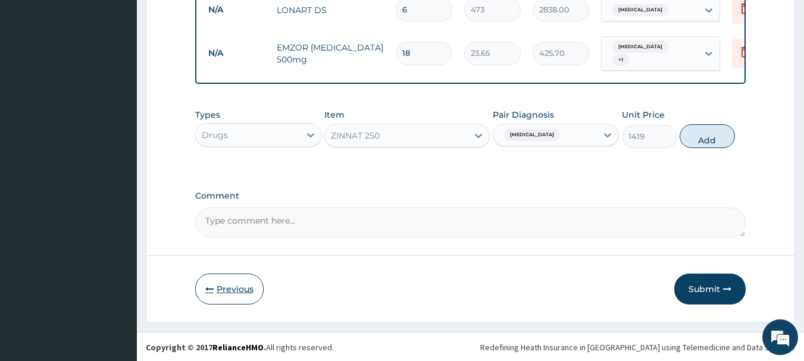
click at [221, 295] on button "Previous" at bounding box center [229, 289] width 68 height 31
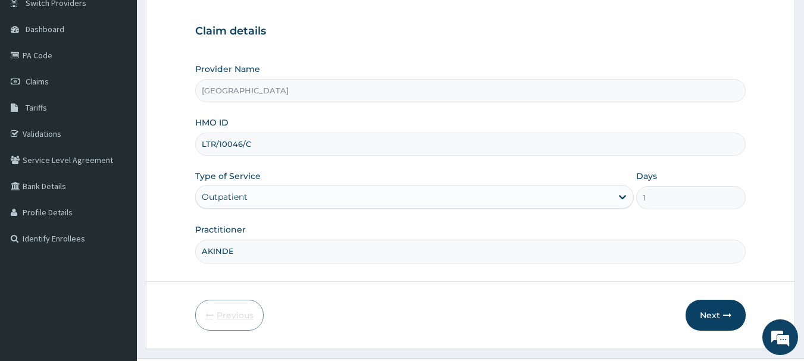
scroll to position [128, 0]
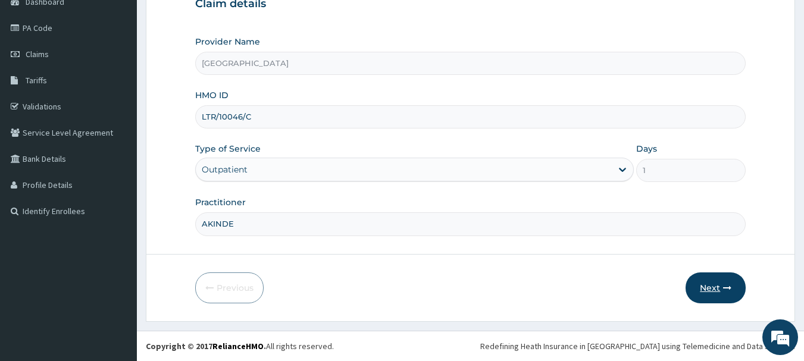
click at [715, 294] on button "Next" at bounding box center [716, 288] width 60 height 31
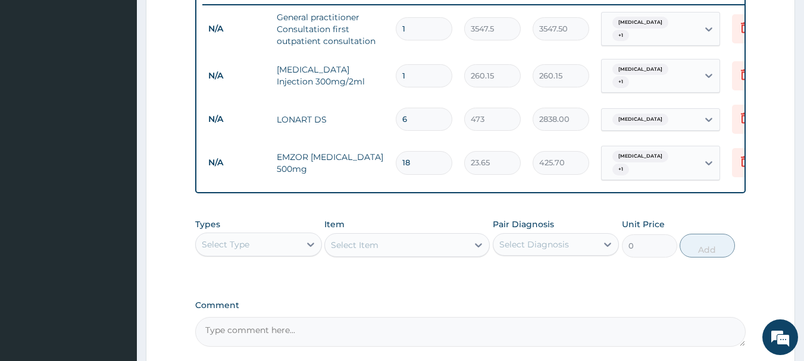
scroll to position [485, 0]
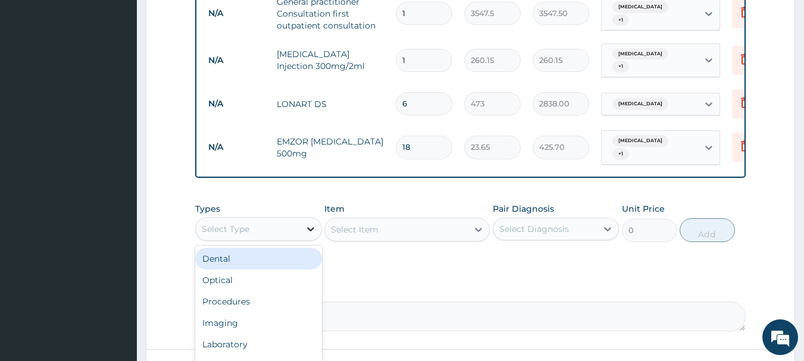
click at [307, 230] on icon at bounding box center [311, 229] width 12 height 12
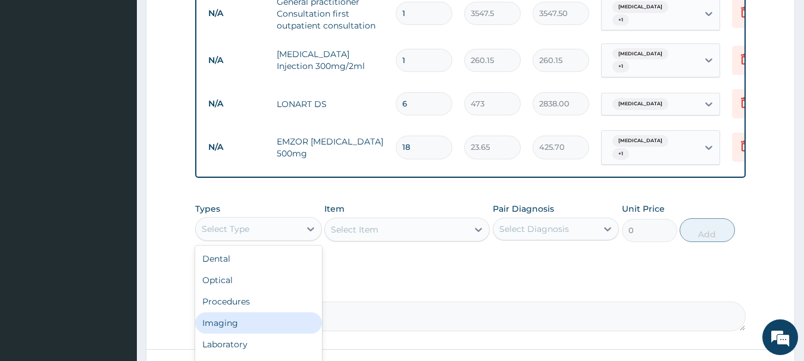
scroll to position [40, 0]
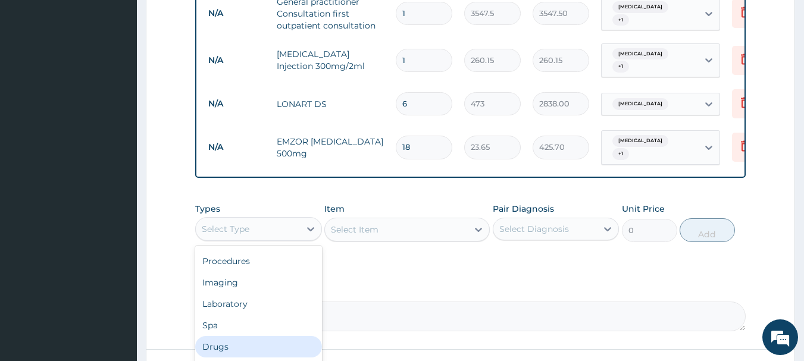
click at [236, 342] on div "Drugs" at bounding box center [258, 346] width 127 height 21
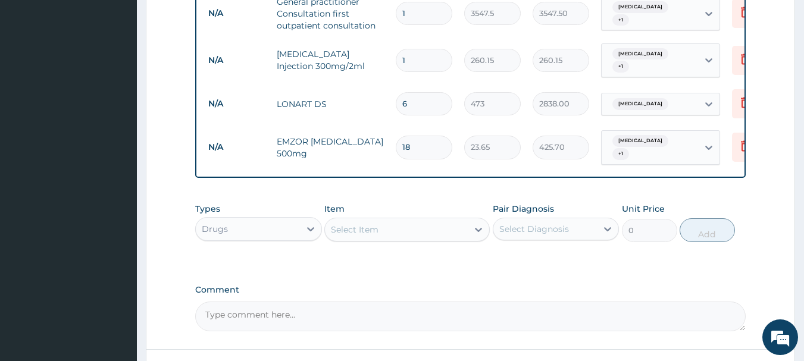
click at [476, 224] on icon at bounding box center [479, 230] width 12 height 12
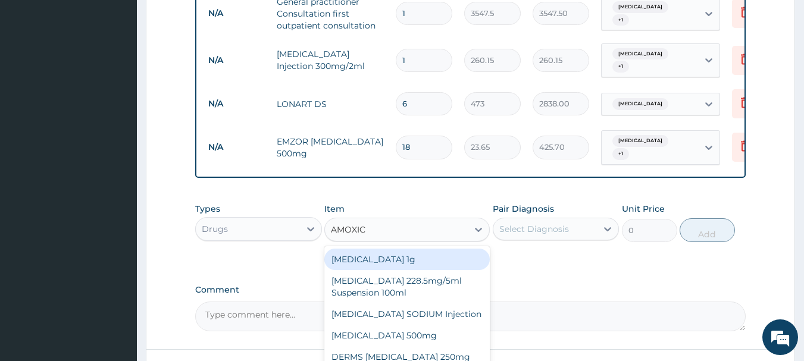
type input "AMOXI"
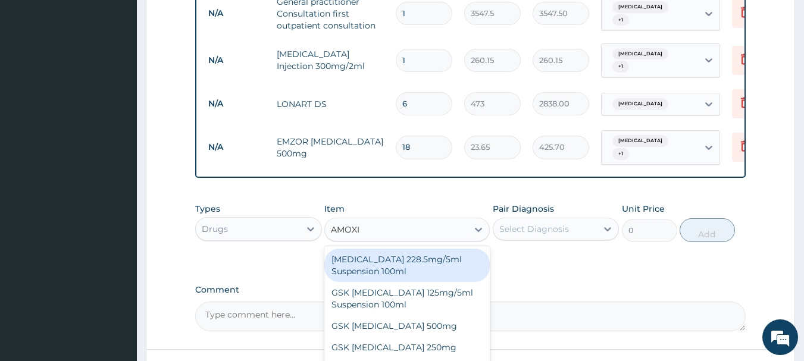
scroll to position [0, 0]
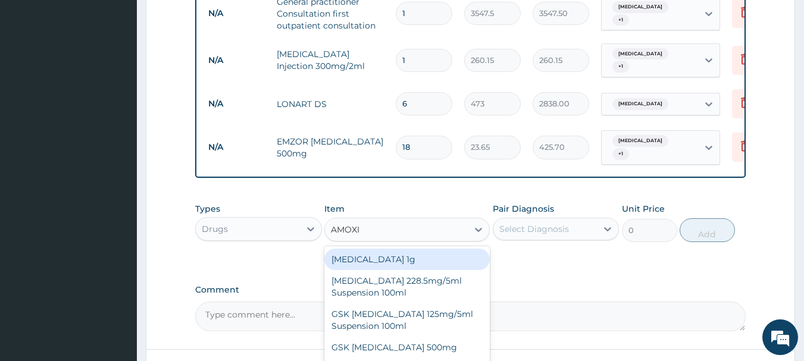
click at [365, 254] on div "Co-amoxiclav 1g" at bounding box center [406, 259] width 165 height 21
type input "709.5"
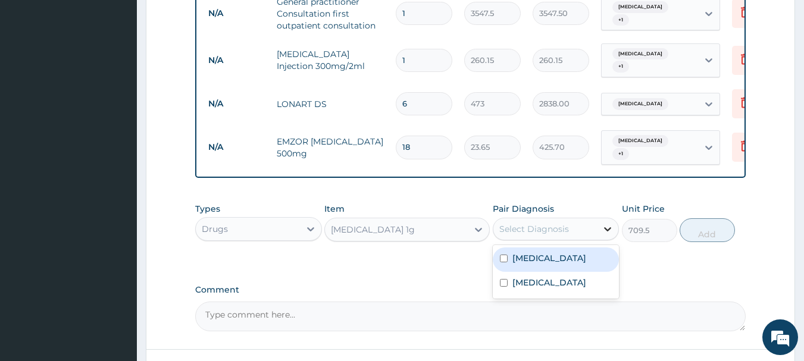
click at [599, 226] on div at bounding box center [607, 228] width 21 height 21
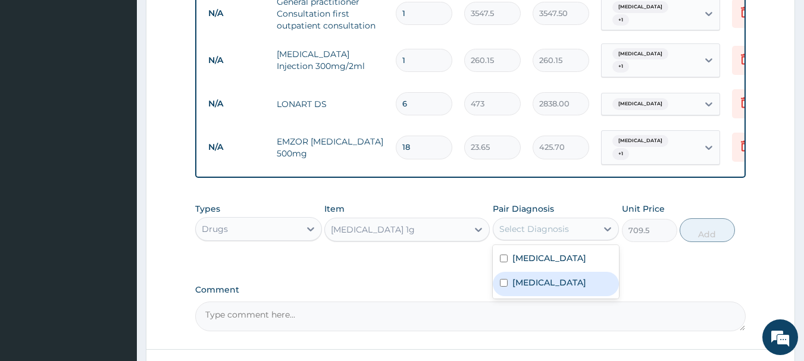
click at [580, 274] on div "Sepsis" at bounding box center [556, 284] width 127 height 24
checkbox input "true"
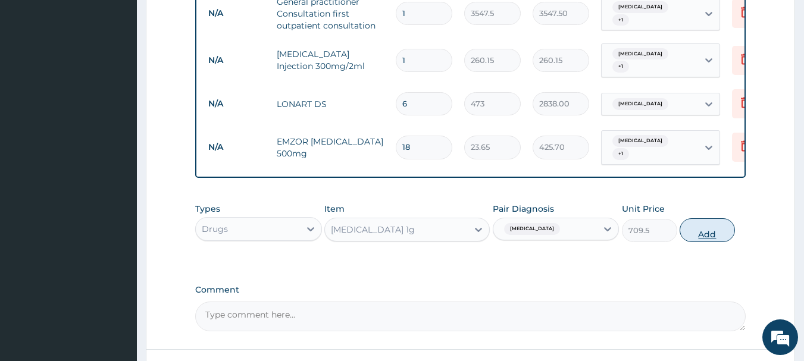
click at [696, 229] on button "Add" at bounding box center [707, 230] width 55 height 24
type input "0"
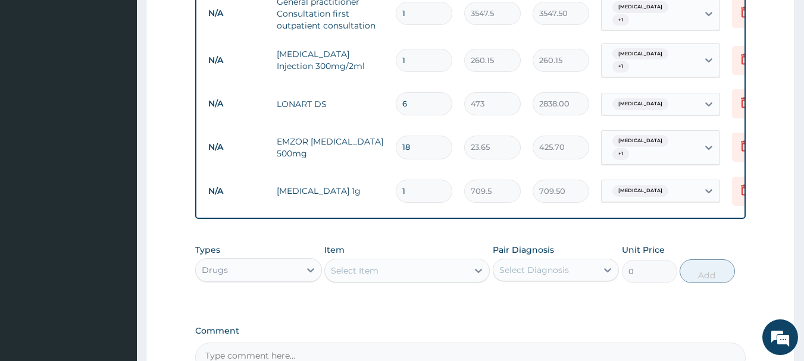
type input "10"
type input "7095.00"
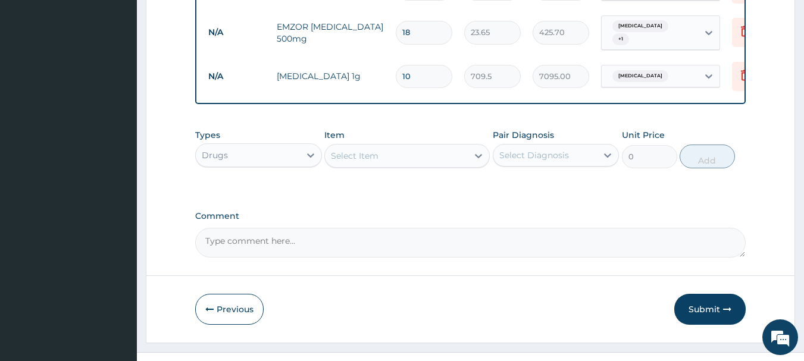
scroll to position [620, 0]
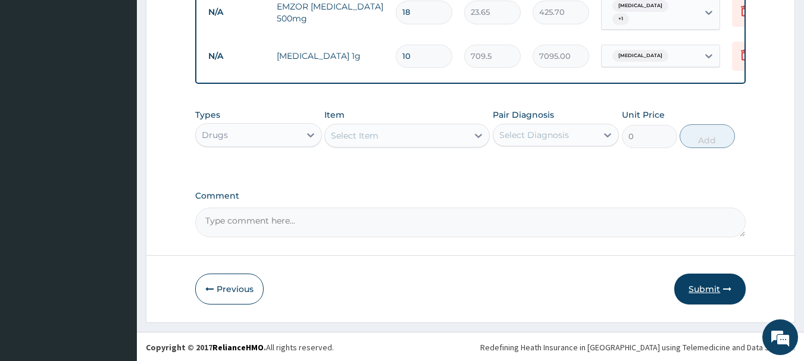
type input "10"
click at [695, 285] on button "Submit" at bounding box center [709, 289] width 71 height 31
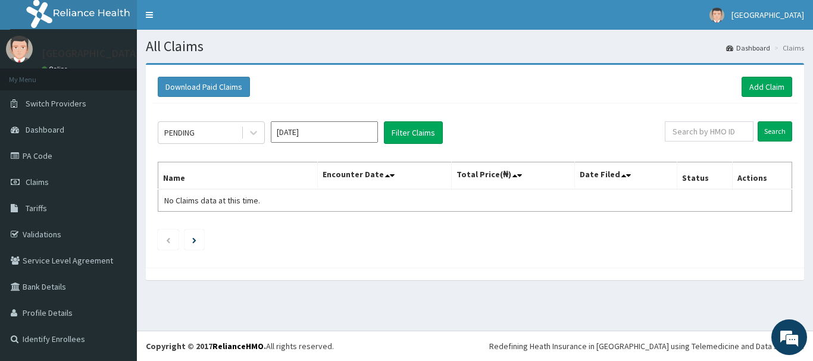
click at [252, 121] on div "PENDING [DATE] Filter Claims Search Name Encounter Date Total Price(₦) Date Fil…" at bounding box center [475, 183] width 646 height 158
drag, startPoint x: 252, startPoint y: 121, endPoint x: 654, endPoint y: 82, distance: 403.7
click at [654, 82] on div "Download Paid Claims Add Claim" at bounding box center [475, 87] width 635 height 20
drag, startPoint x: 654, startPoint y: 82, endPoint x: 510, endPoint y: 38, distance: 151.2
click at [510, 38] on section "All Claims Dashboard Claims" at bounding box center [475, 42] width 676 height 24
